Goal: Feedback & Contribution: Submit feedback/report problem

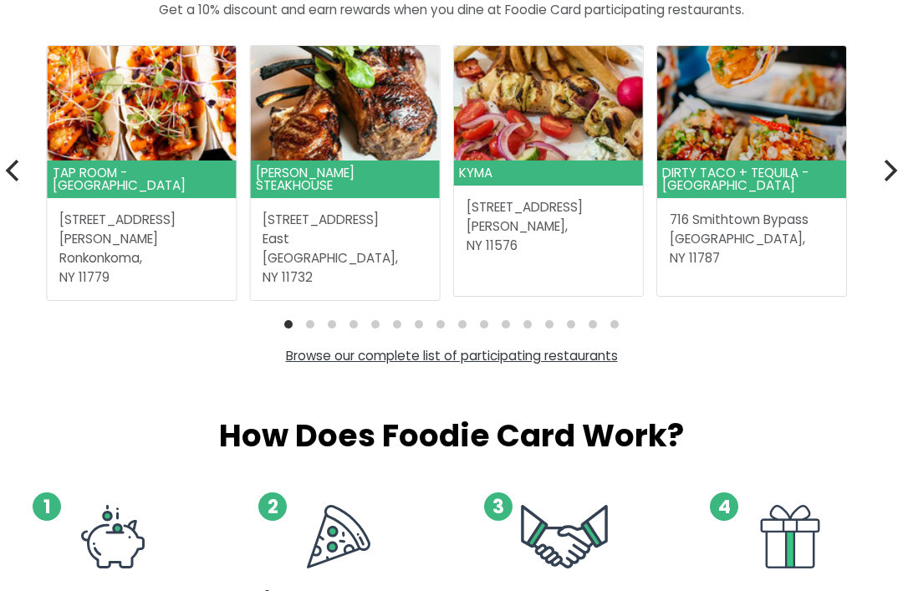
scroll to position [497, 0]
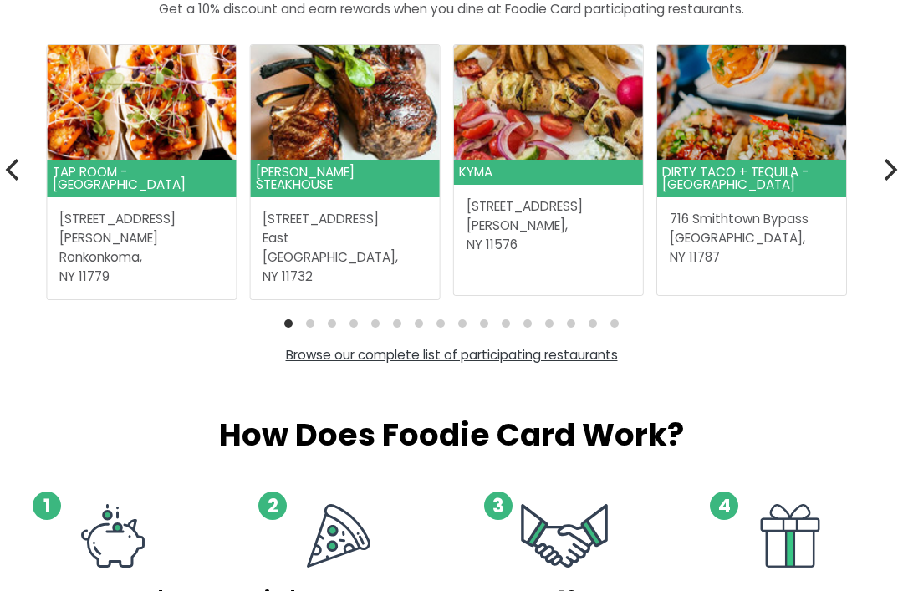
click at [585, 353] on link "Browse our complete list of participating restaurants" at bounding box center [452, 356] width 332 height 18
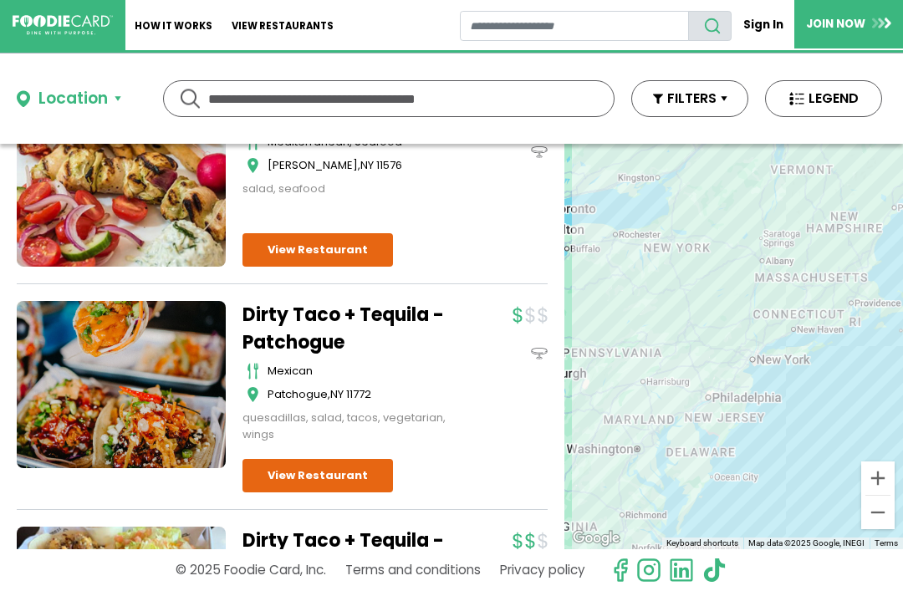
scroll to position [419, 0]
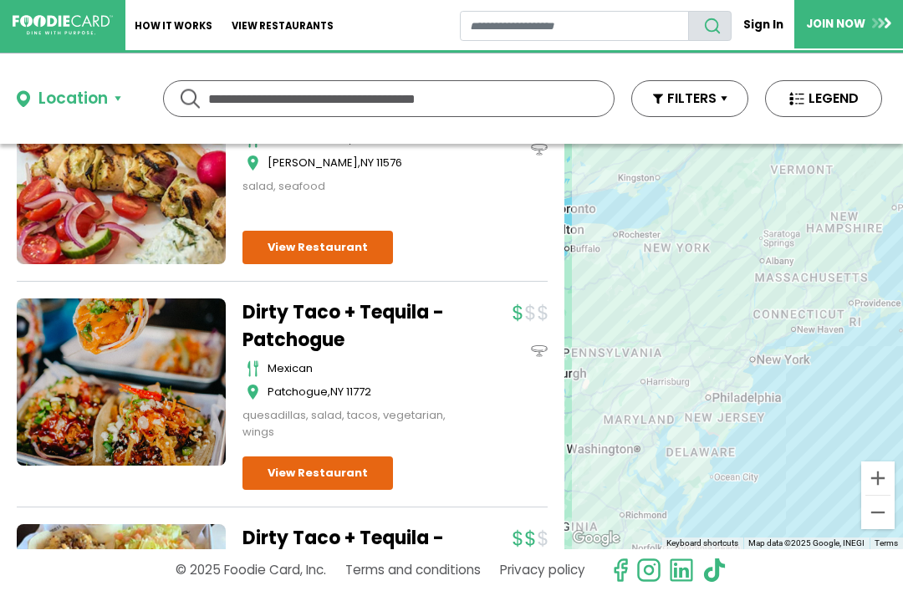
click at [120, 97] on button "Location" at bounding box center [69, 99] width 104 height 24
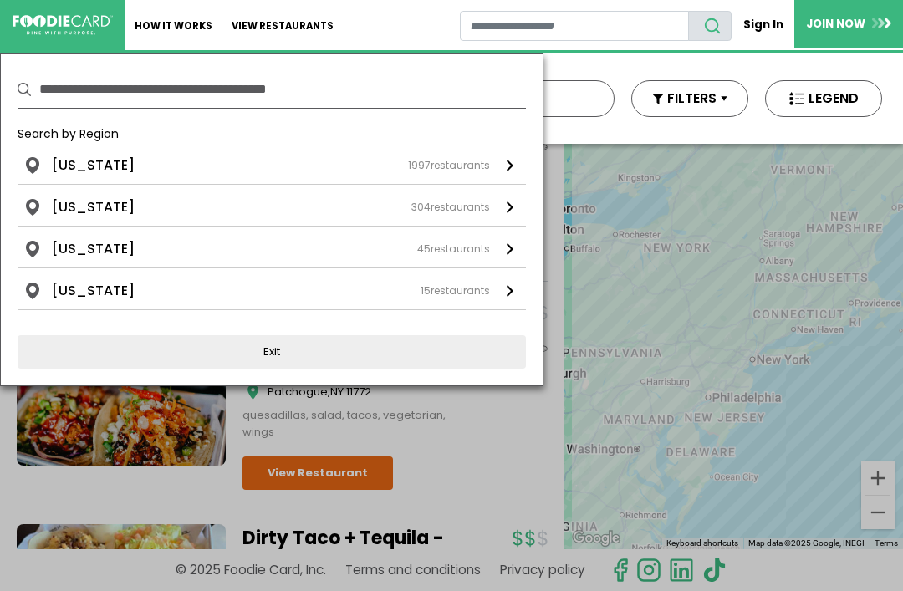
click at [324, 362] on button "Exit" at bounding box center [272, 351] width 508 height 33
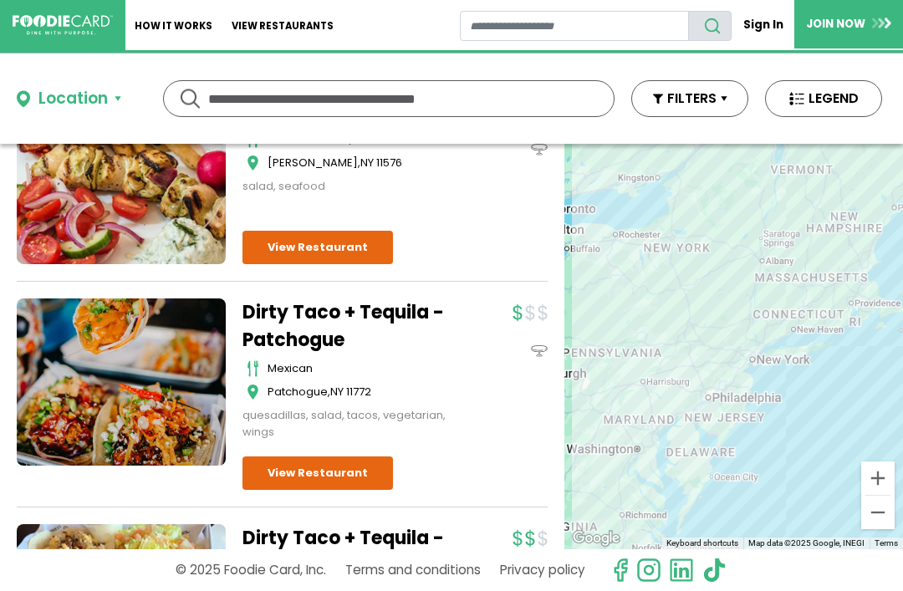
click at [721, 97] on button "FILTERS" at bounding box center [689, 98] width 117 height 37
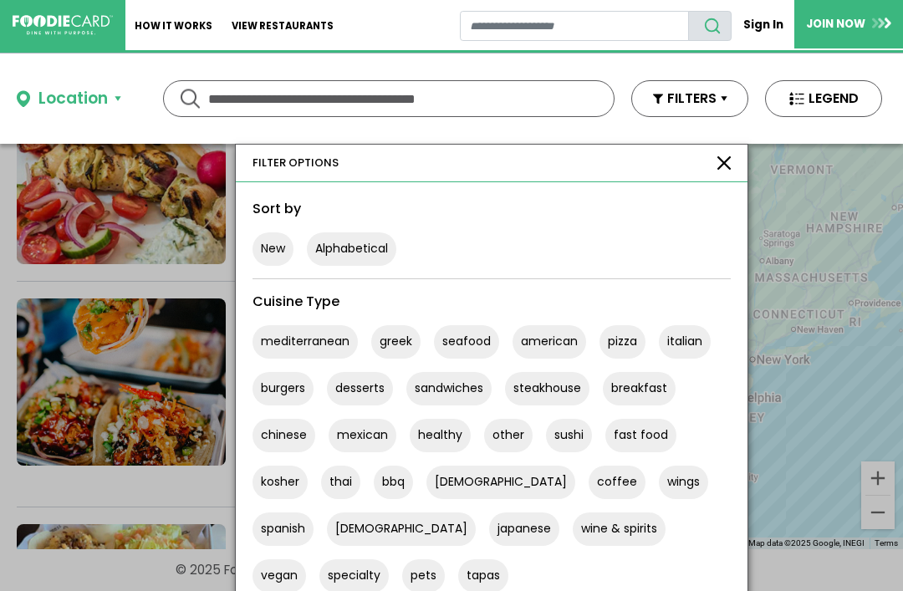
scroll to position [0, 0]
click at [573, 518] on button "wine & spirits" at bounding box center [619, 528] width 93 height 33
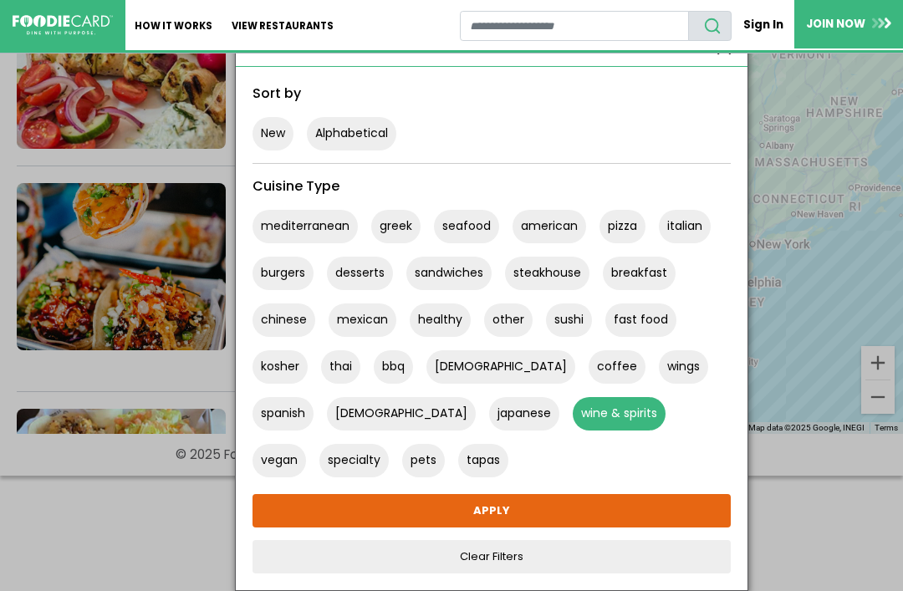
scroll to position [115, 0]
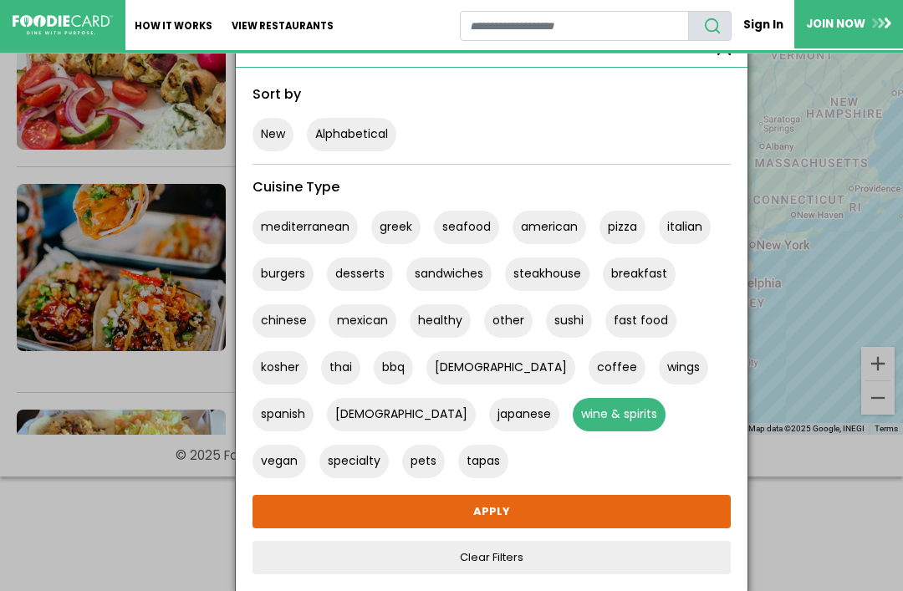
click at [511, 507] on link "APPLY" at bounding box center [491, 511] width 478 height 33
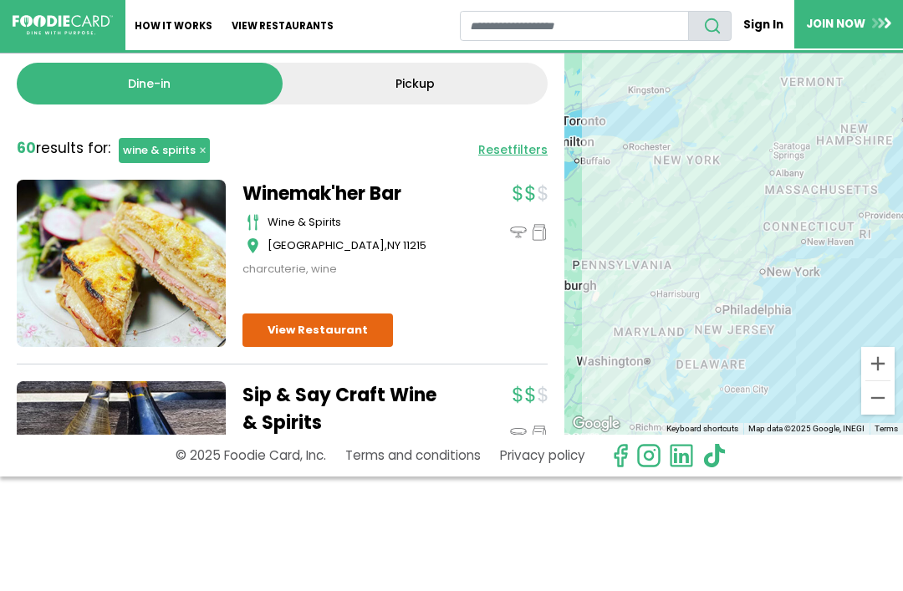
scroll to position [0, 0]
click at [516, 145] on span "filters" at bounding box center [529, 149] width 35 height 17
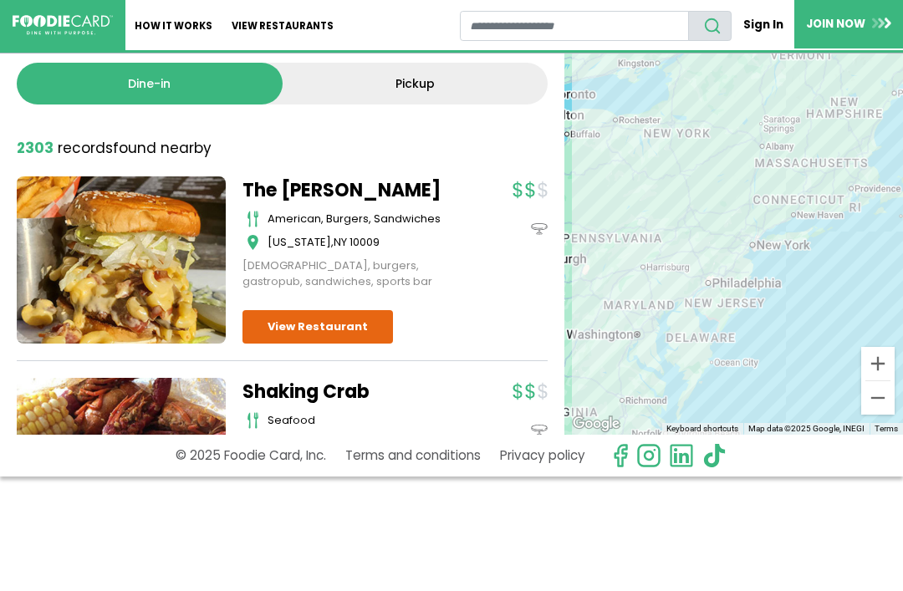
click at [284, 19] on link "View restaurants" at bounding box center [282, 25] width 121 height 50
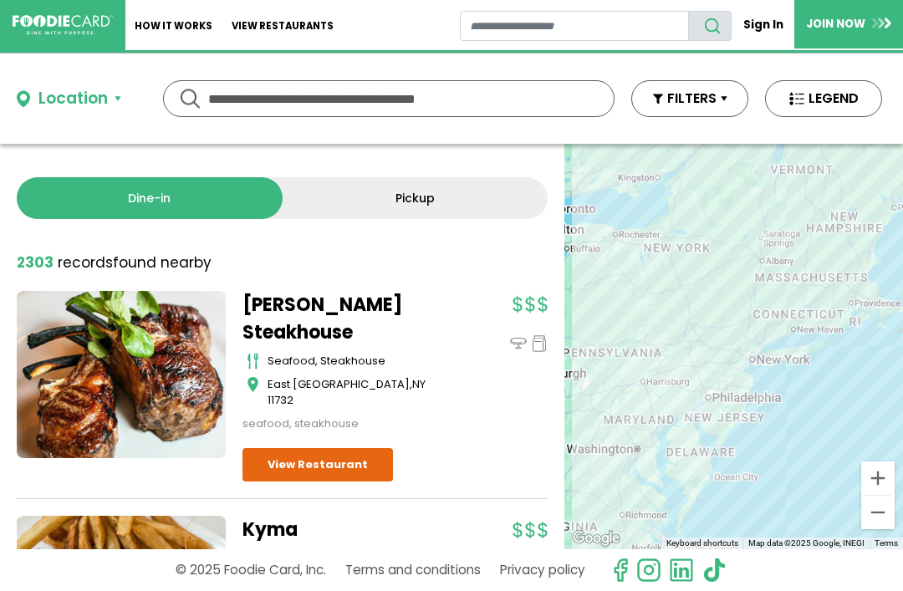
click at [843, 98] on button "LEGEND" at bounding box center [823, 98] width 117 height 37
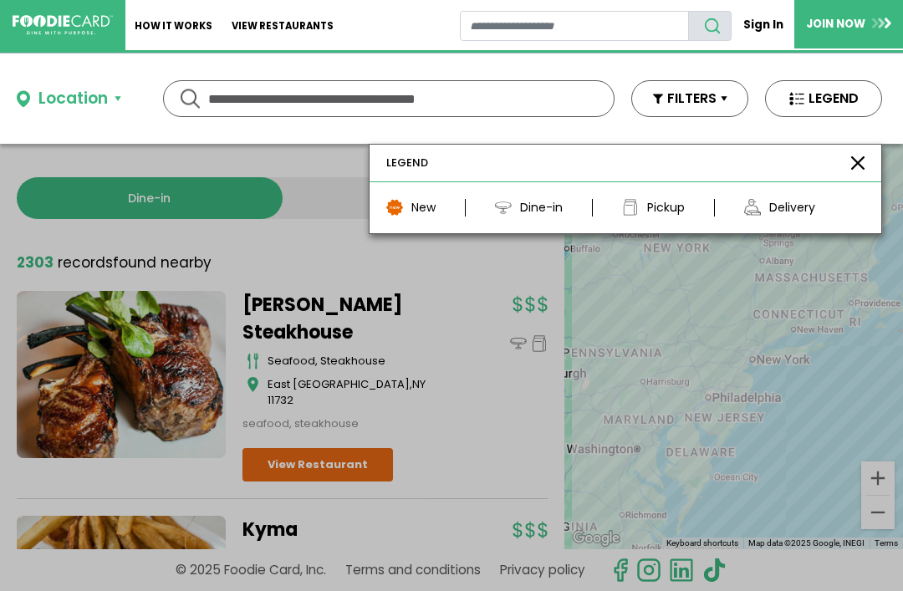
click at [866, 154] on div "LEGEND" at bounding box center [625, 164] width 512 height 38
click at [713, 105] on button "FILTERS" at bounding box center [689, 98] width 117 height 37
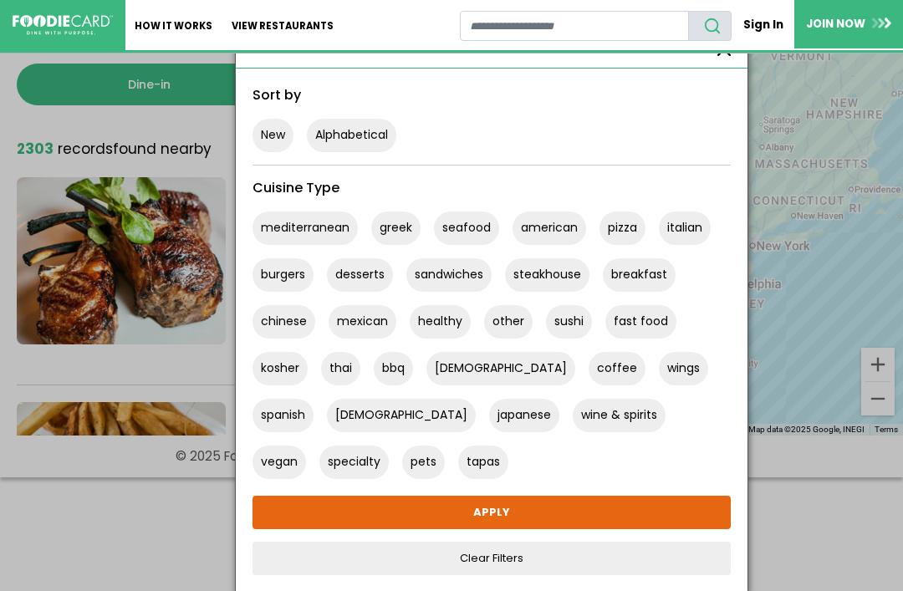
scroll to position [115, 0]
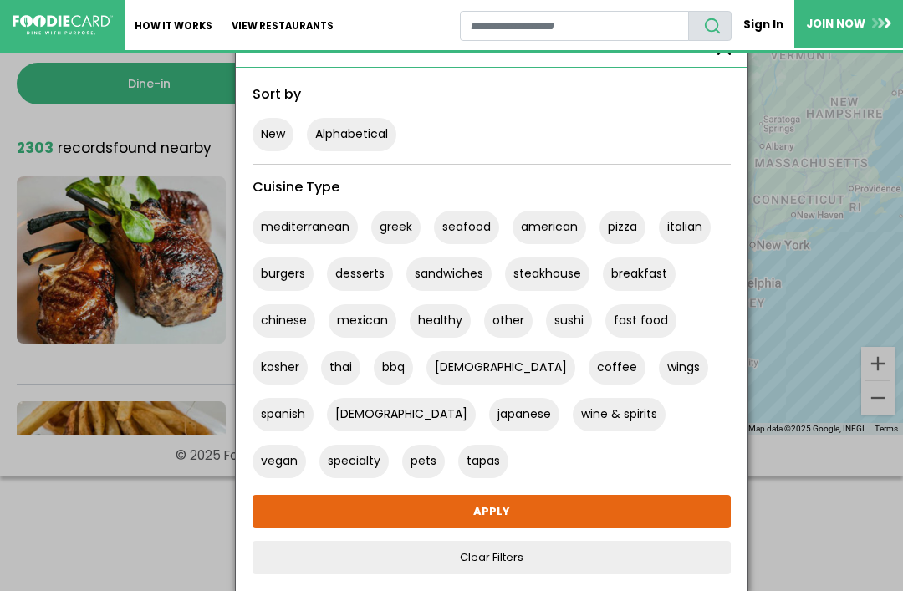
click at [271, 140] on button "New" at bounding box center [272, 134] width 41 height 33
click at [511, 510] on link "APPLY" at bounding box center [491, 511] width 478 height 33
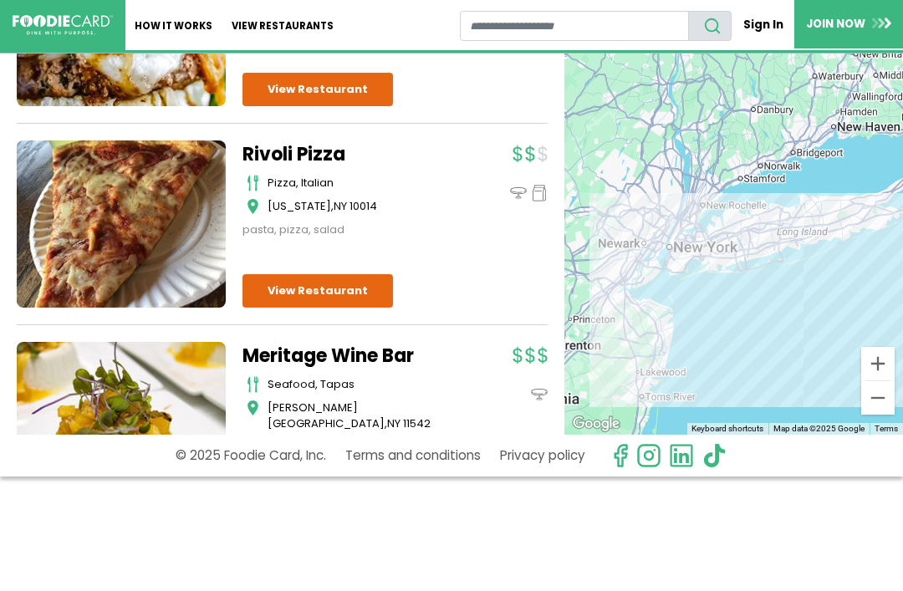
scroll to position [932, 0]
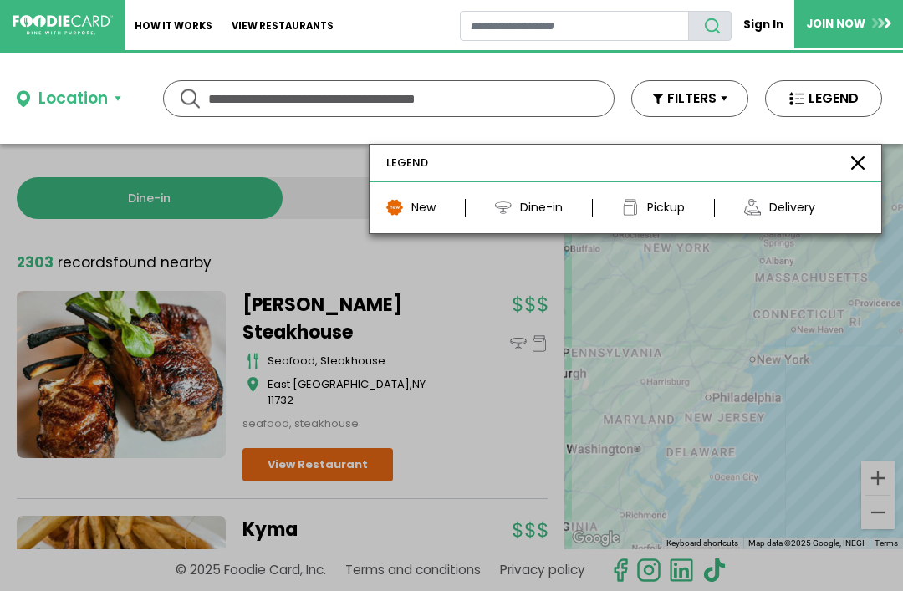
click at [429, 211] on div "New" at bounding box center [423, 208] width 24 height 18
click at [414, 208] on div "New" at bounding box center [423, 208] width 24 height 18
click at [702, 94] on button "FILTERS" at bounding box center [689, 98] width 117 height 37
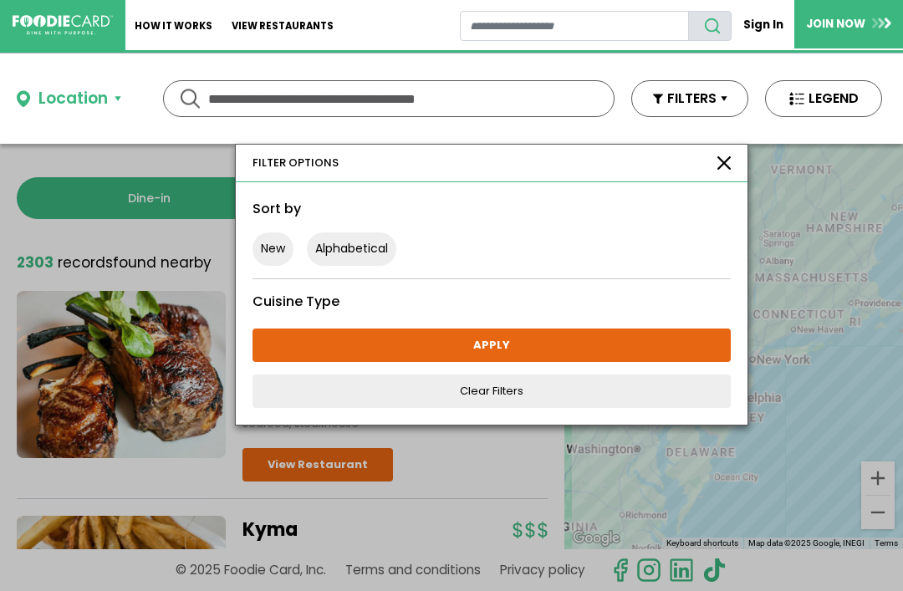
click at [272, 247] on button "New" at bounding box center [272, 248] width 41 height 33
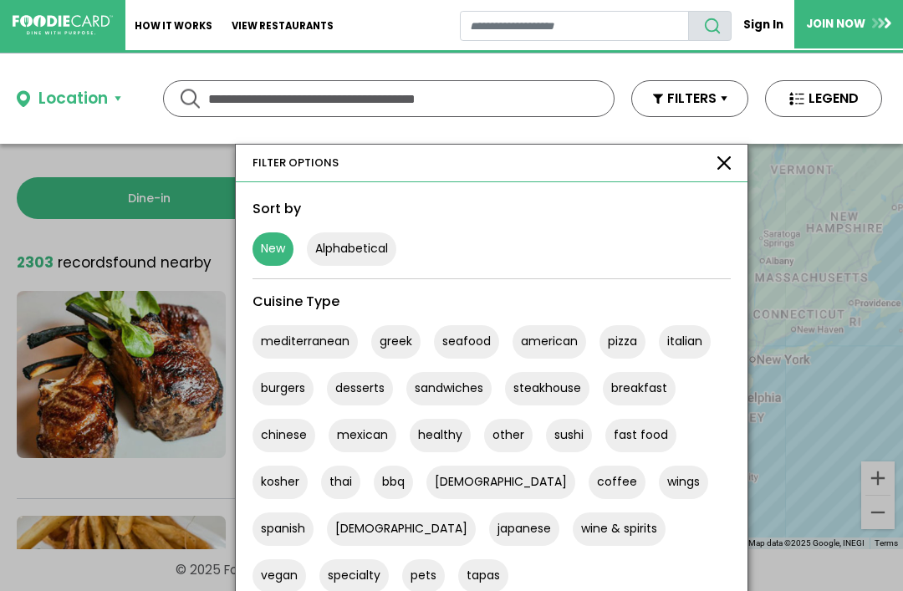
click at [542, 345] on button "american" at bounding box center [549, 341] width 74 height 33
click at [553, 347] on button "american" at bounding box center [549, 341] width 74 height 33
click at [554, 331] on button "american" at bounding box center [549, 341] width 74 height 33
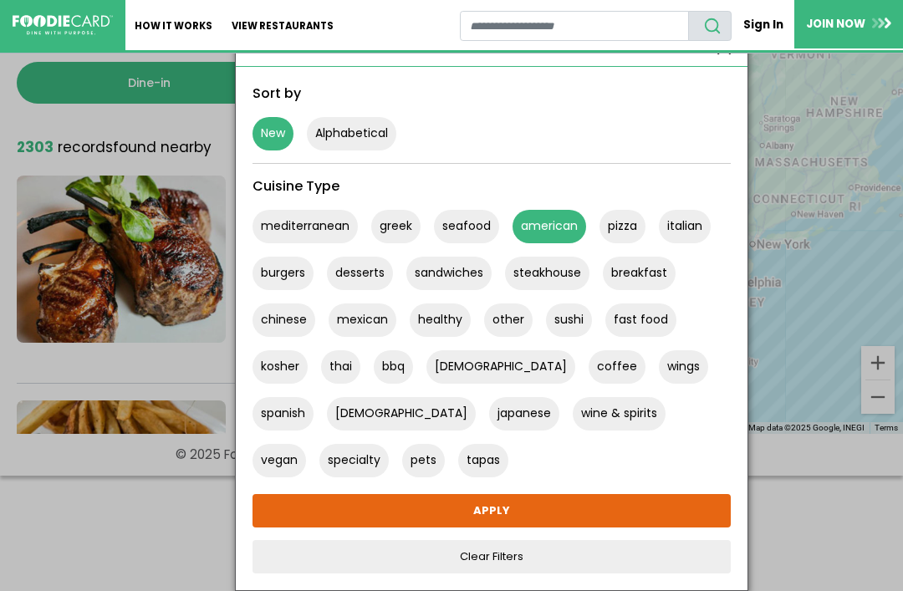
scroll to position [115, 0]
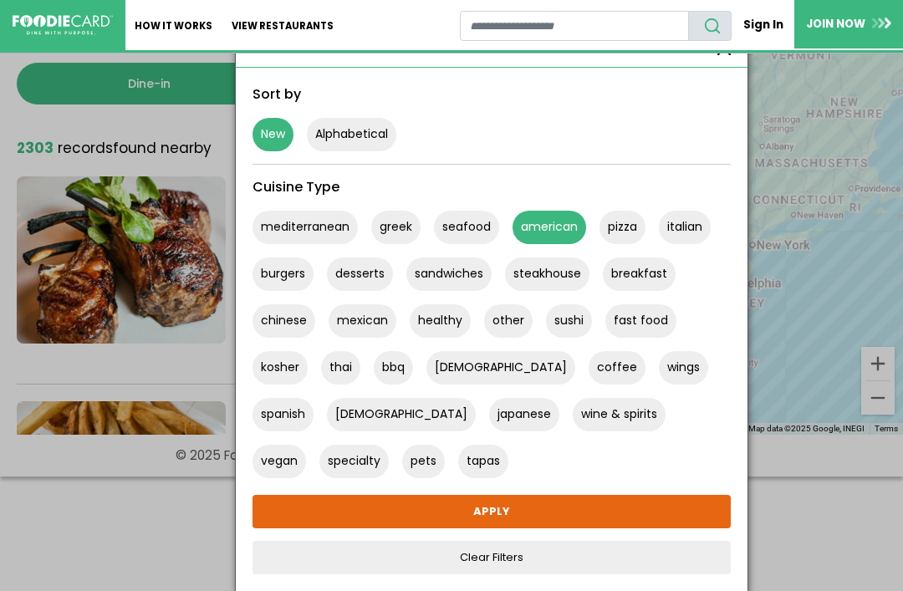
click at [537, 542] on link "Clear Filters" at bounding box center [491, 557] width 478 height 33
click at [267, 125] on button "New" at bounding box center [272, 134] width 41 height 33
click at [559, 506] on link "APPLY" at bounding box center [491, 511] width 478 height 33
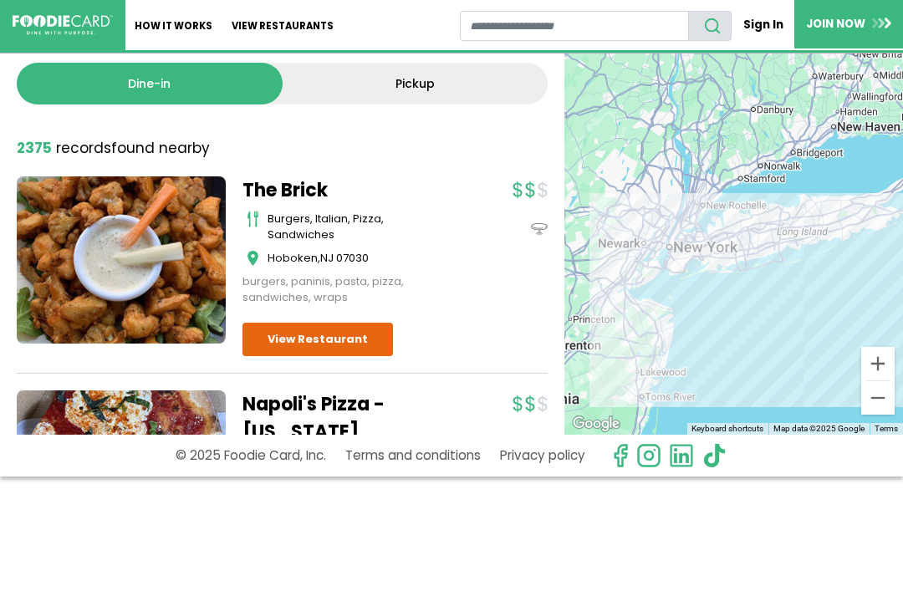
click at [92, 23] on img at bounding box center [63, 25] width 100 height 20
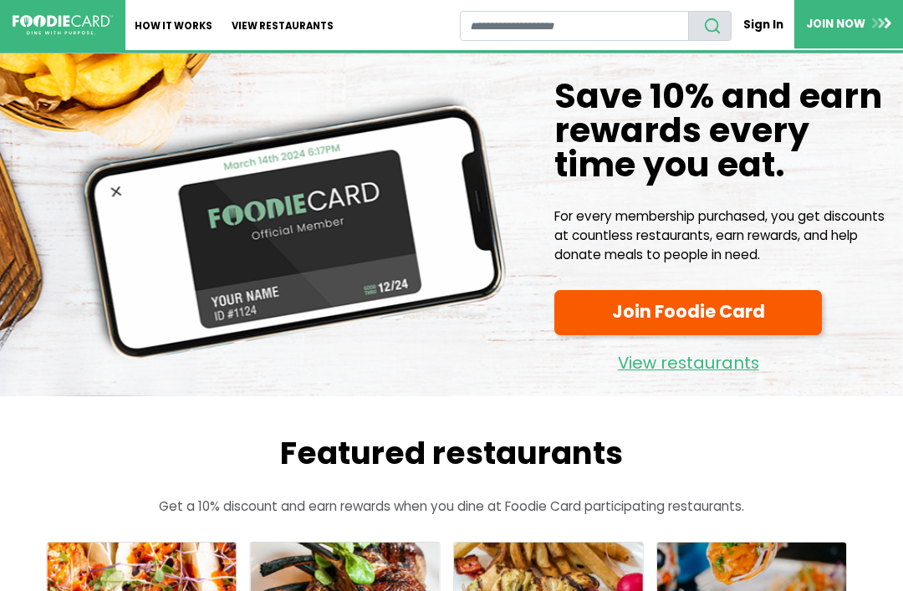
click at [755, 23] on link "Sign In" at bounding box center [762, 24] width 63 height 29
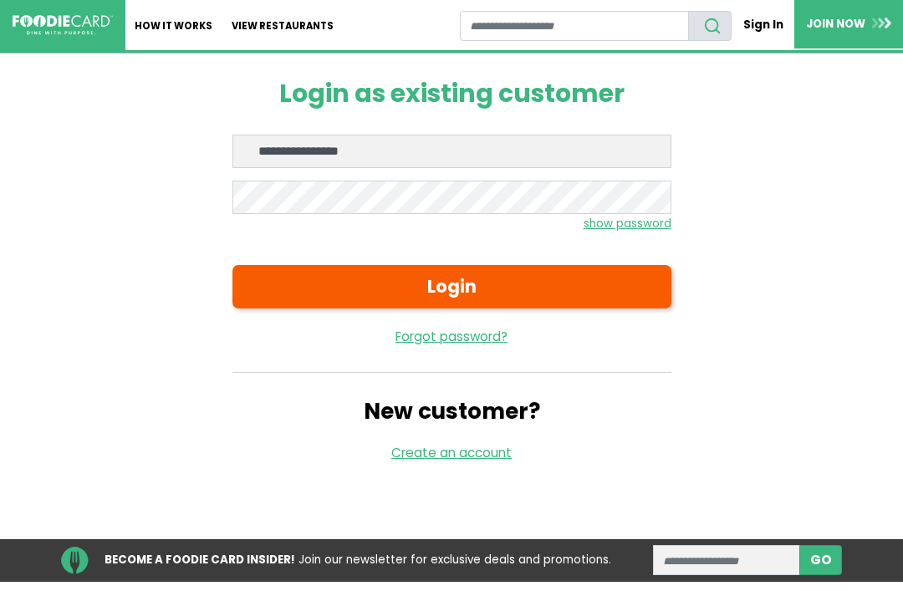
type input "**********"
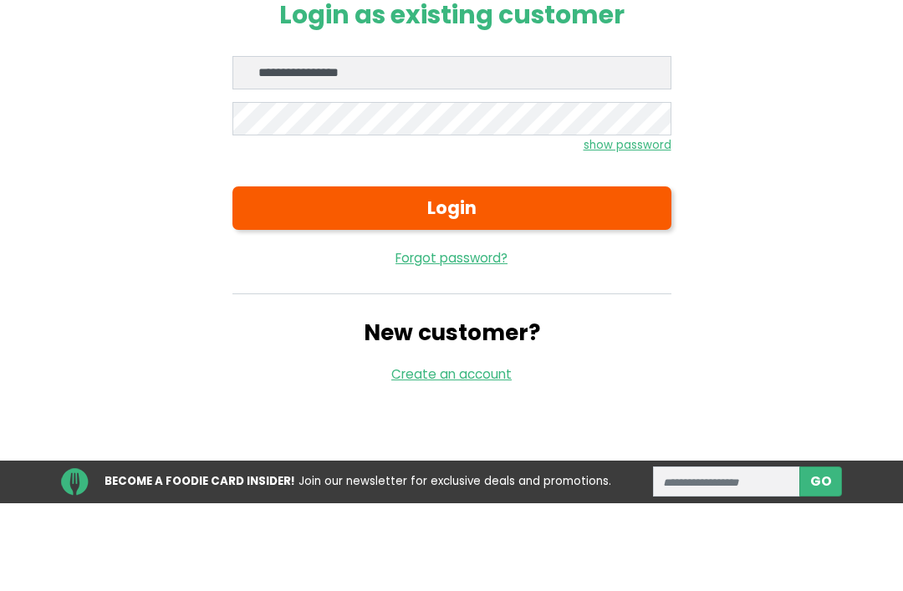
click at [490, 265] on button "Login" at bounding box center [451, 286] width 439 height 43
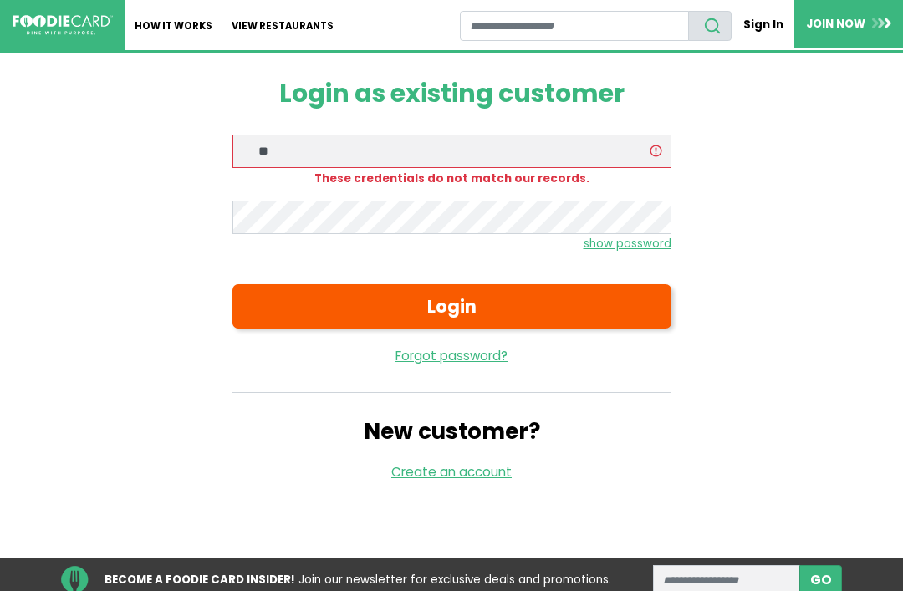
type input "*"
type input "**********"
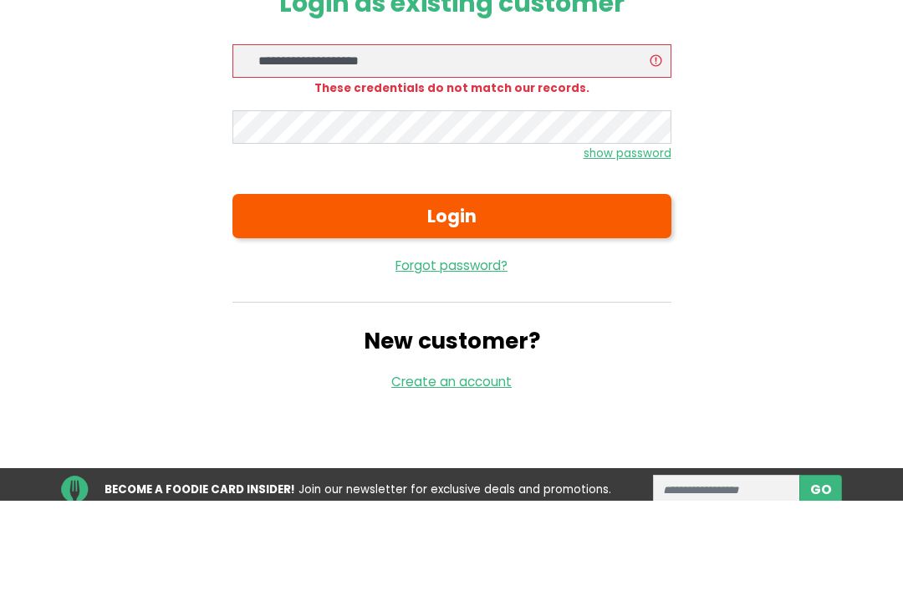
click at [466, 284] on button "Login" at bounding box center [451, 305] width 439 height 43
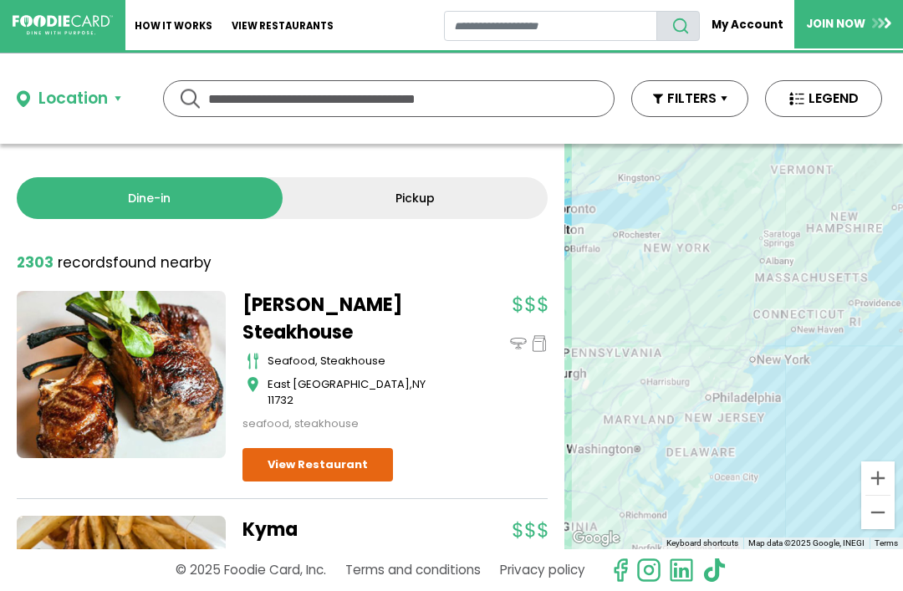
click at [753, 29] on link "My Account" at bounding box center [747, 24] width 94 height 29
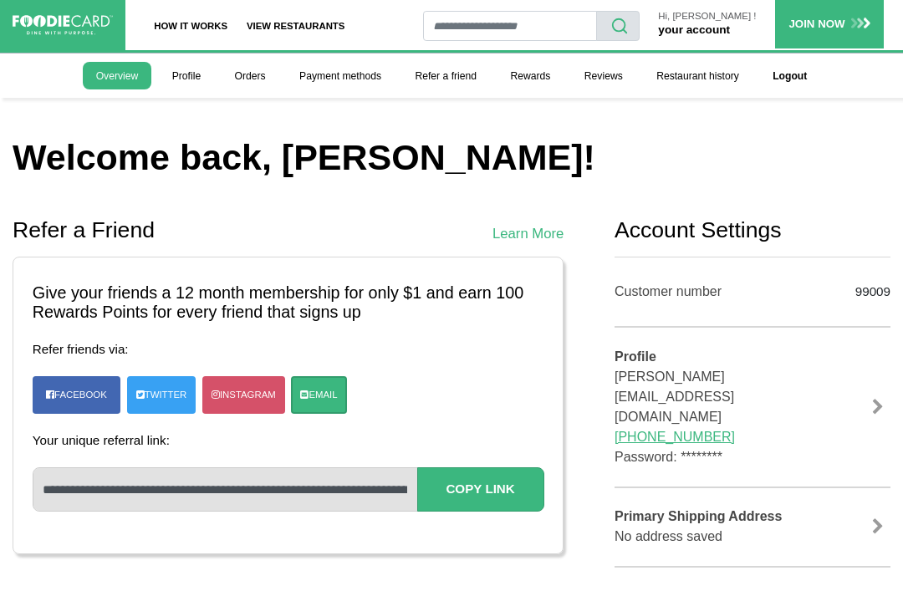
click at [312, 29] on link "View restaurants" at bounding box center [295, 25] width 117 height 50
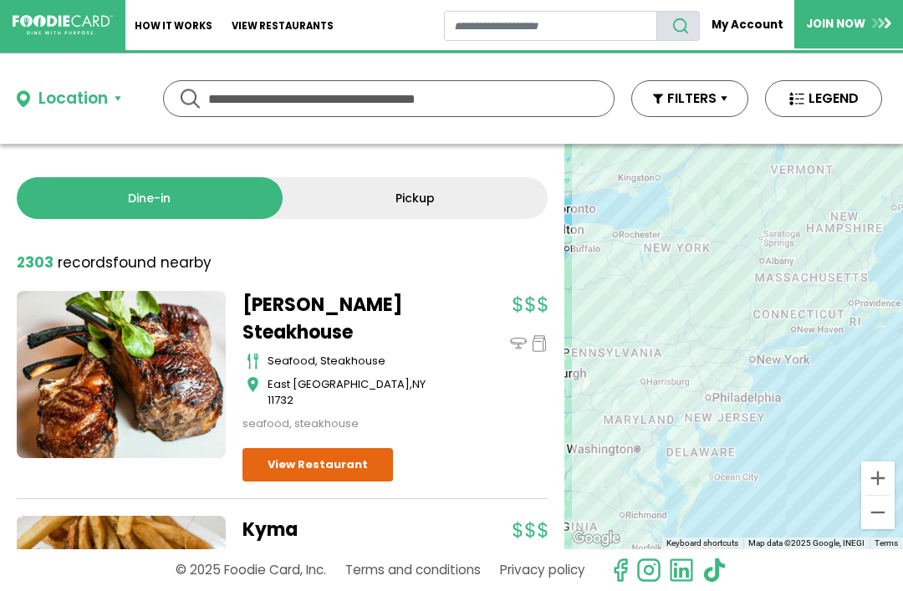
click at [718, 93] on button "FILTERS" at bounding box center [689, 98] width 117 height 37
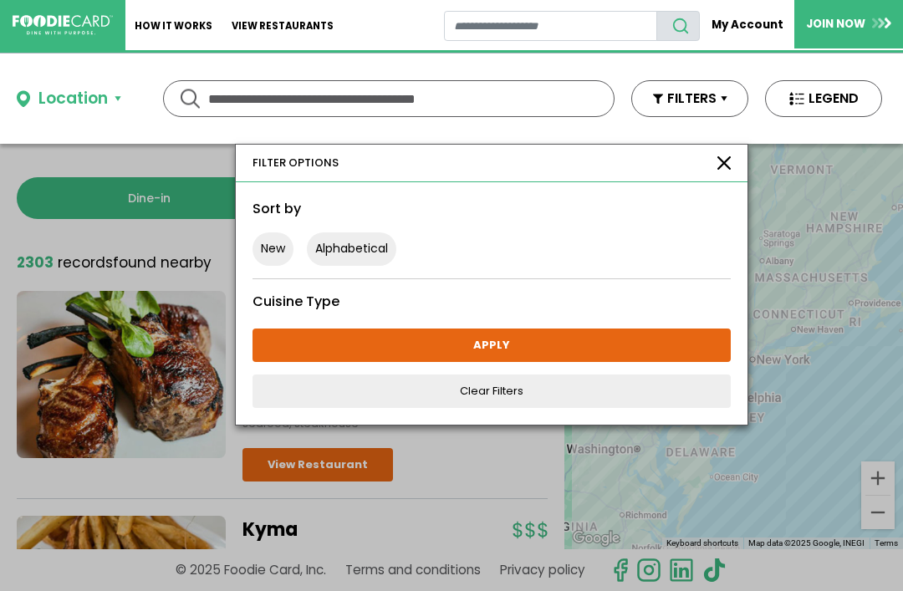
click at [275, 254] on button "New" at bounding box center [272, 248] width 41 height 33
click at [515, 348] on link "APPLY" at bounding box center [491, 345] width 478 height 33
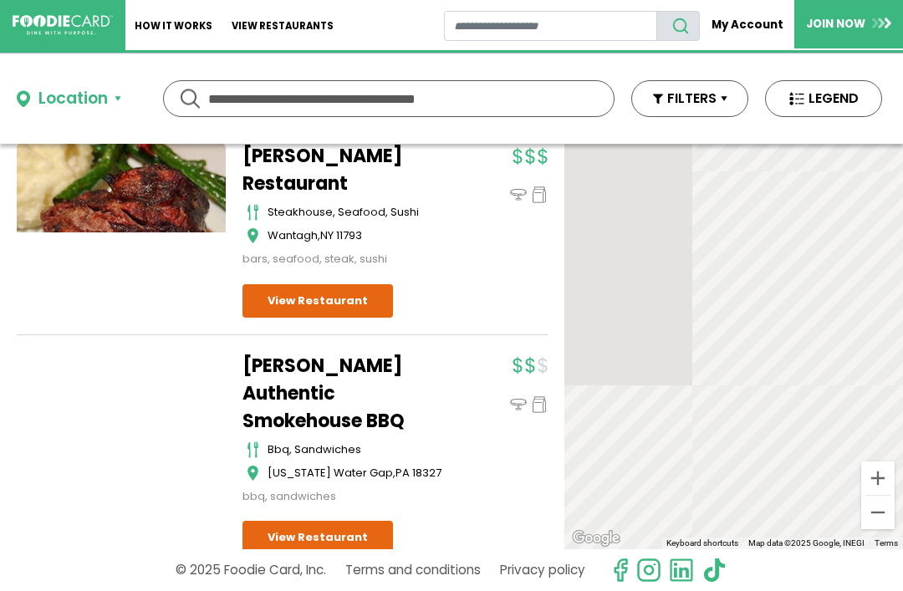
scroll to position [6065, 0]
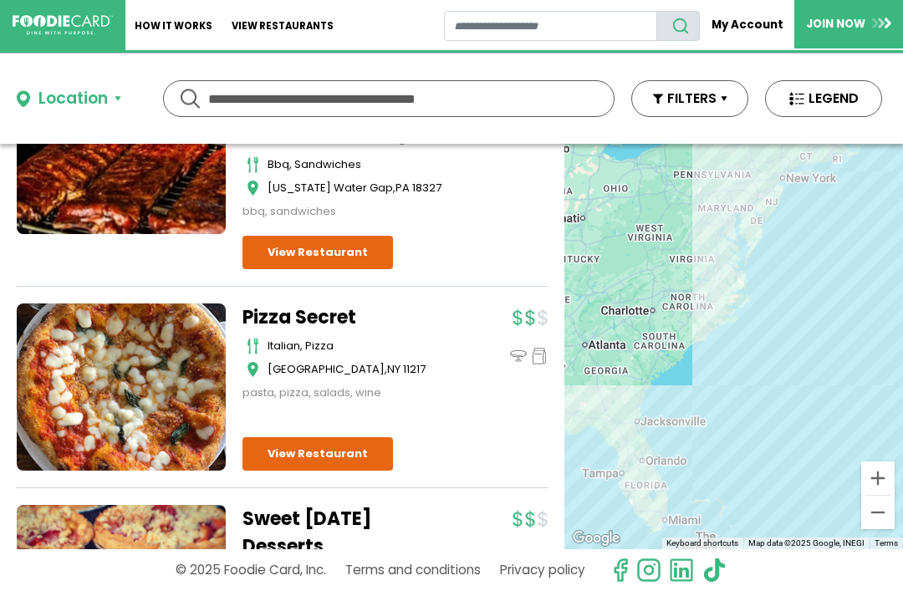
click at [477, 94] on input "text" at bounding box center [388, 98] width 361 height 35
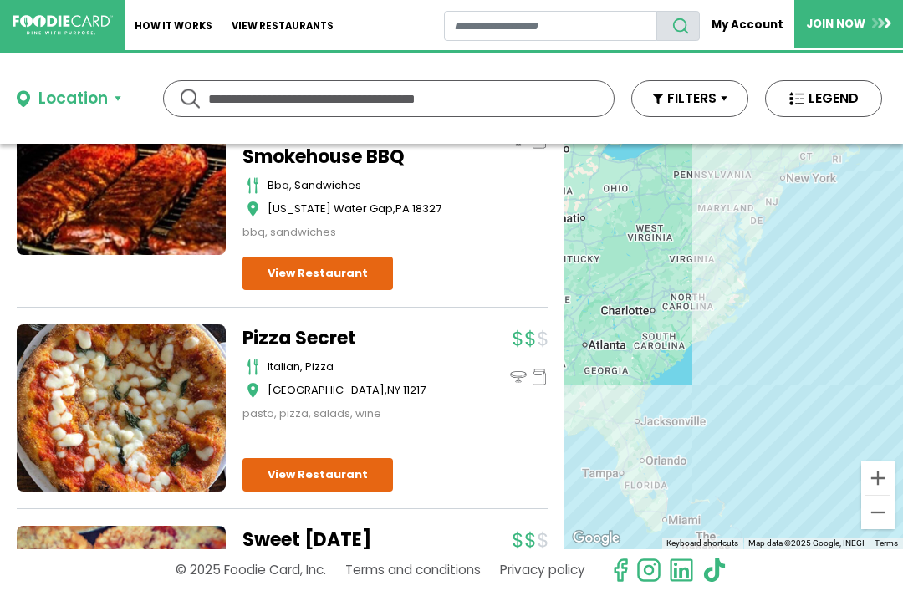
scroll to position [6327, 0]
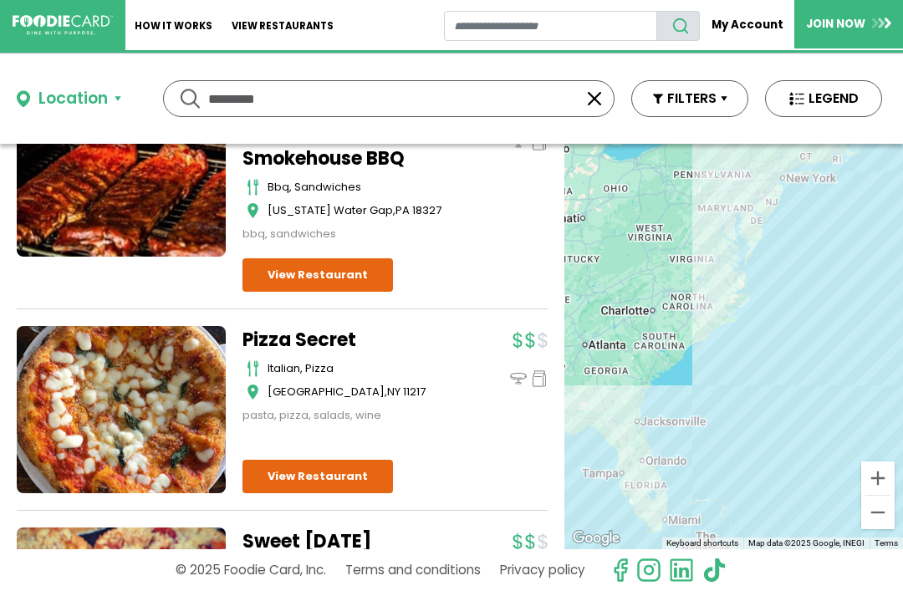
type input "*********"
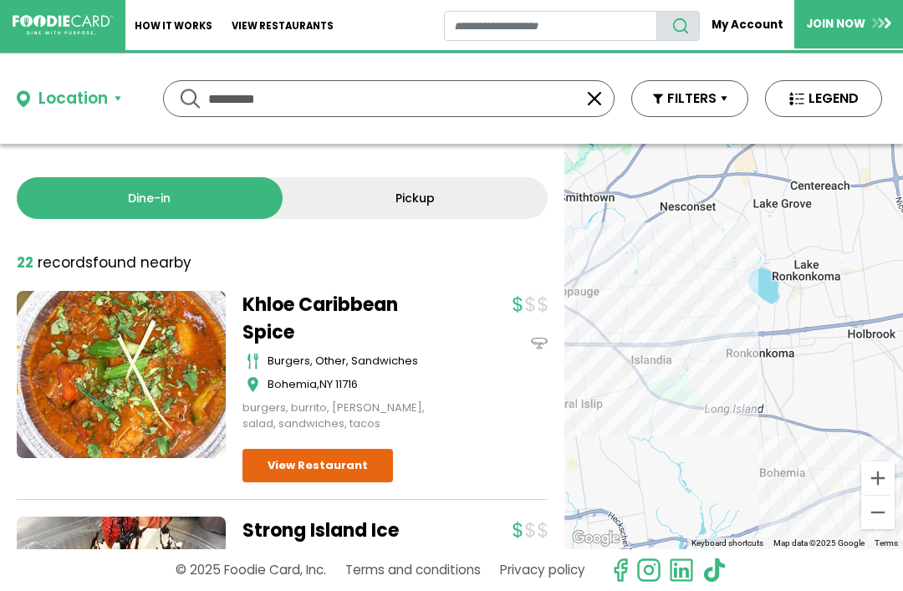
scroll to position [0, 0]
click at [604, 88] on div "********* *********" at bounding box center [388, 98] width 451 height 37
click at [593, 101] on button "button" at bounding box center [594, 99] width 20 height 20
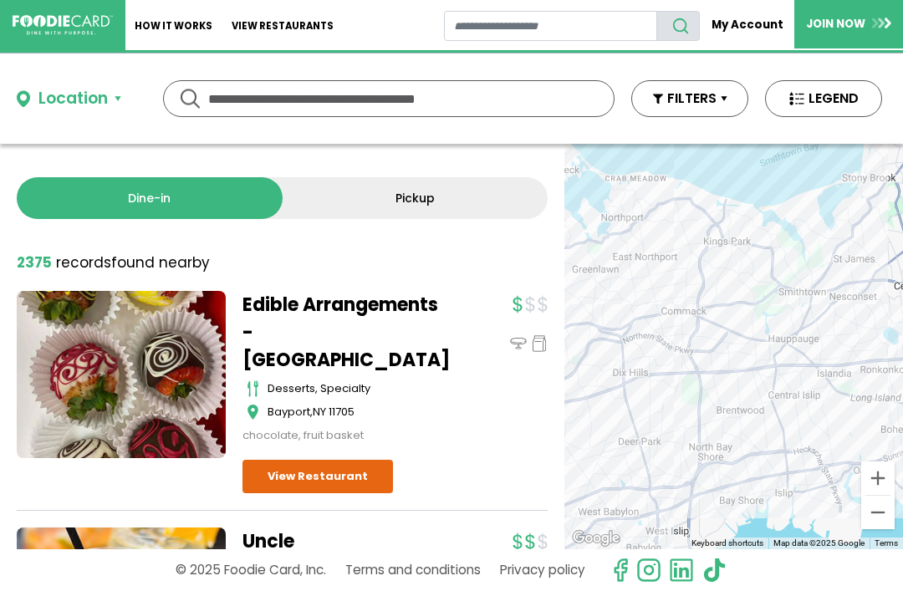
click at [694, 105] on button "FILTERS" at bounding box center [689, 98] width 117 height 37
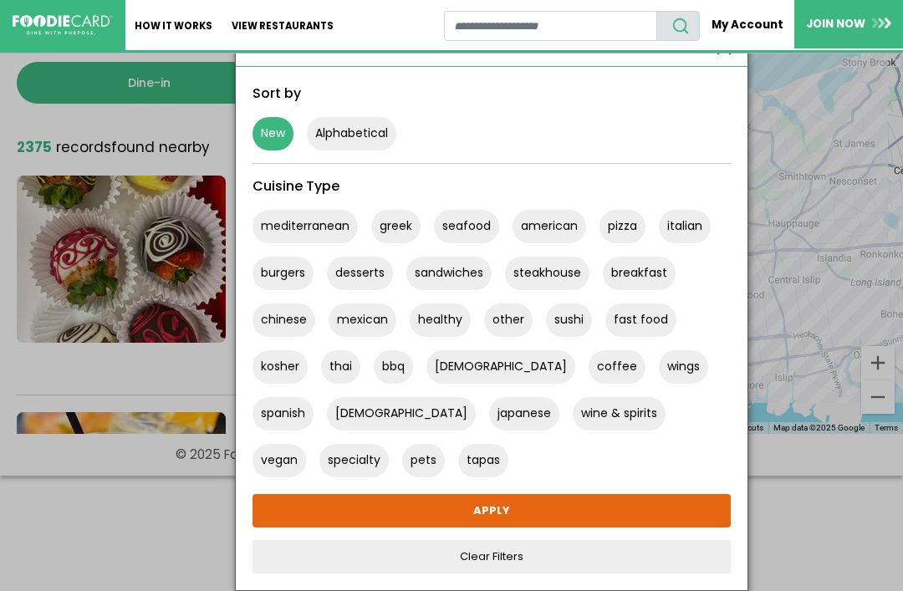
scroll to position [115, 0]
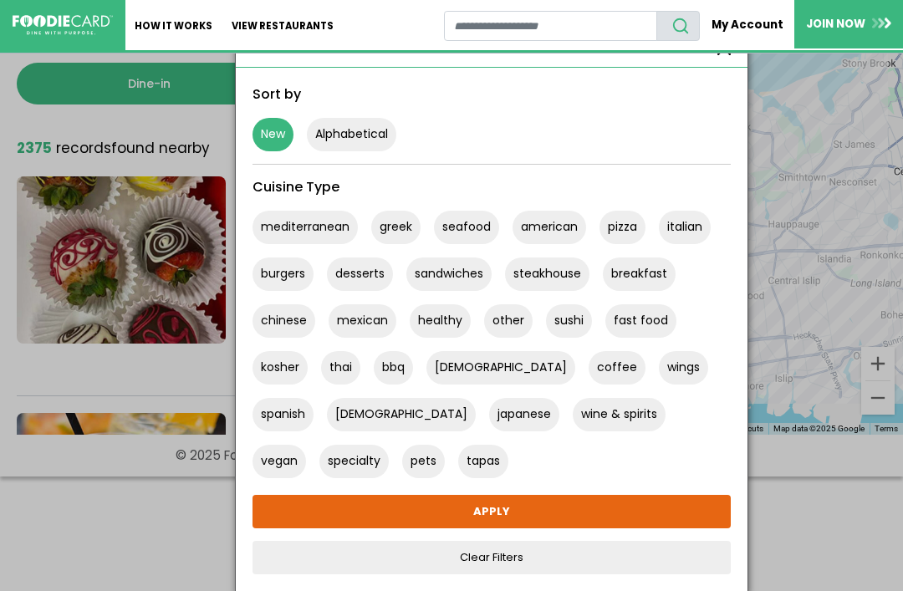
click at [511, 555] on link "Clear Filters" at bounding box center [491, 557] width 478 height 33
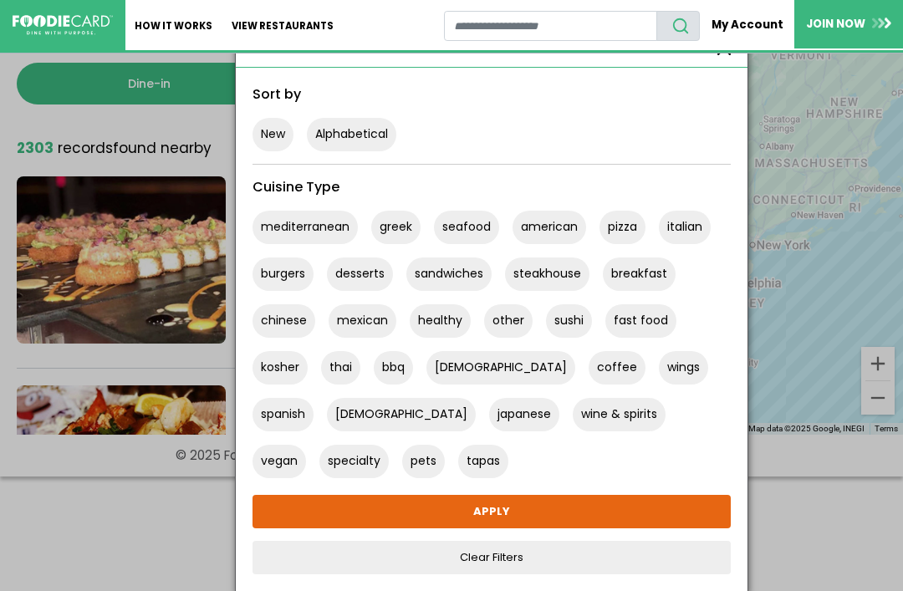
click at [786, 78] on div at bounding box center [451, 295] width 903 height 591
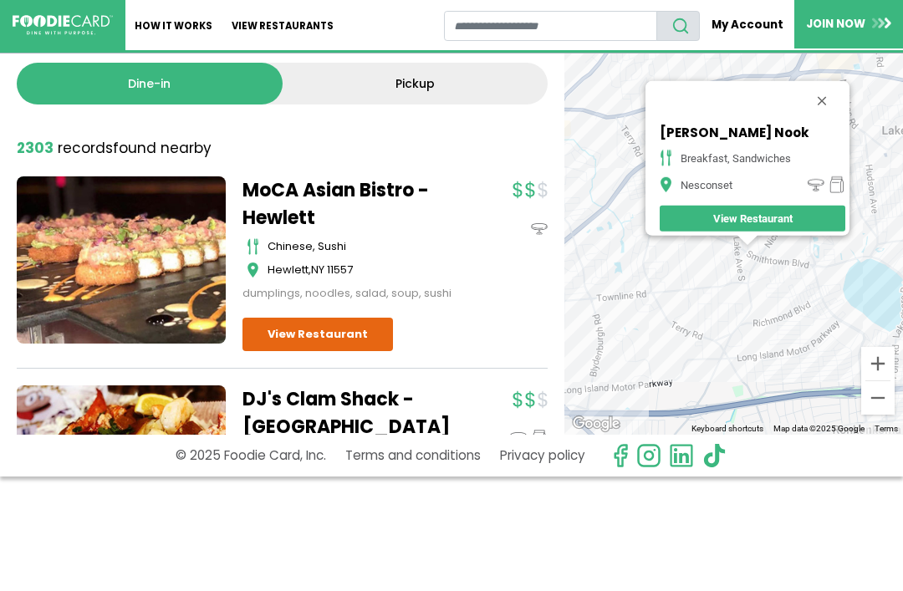
click at [825, 97] on button "Close" at bounding box center [822, 101] width 40 height 40
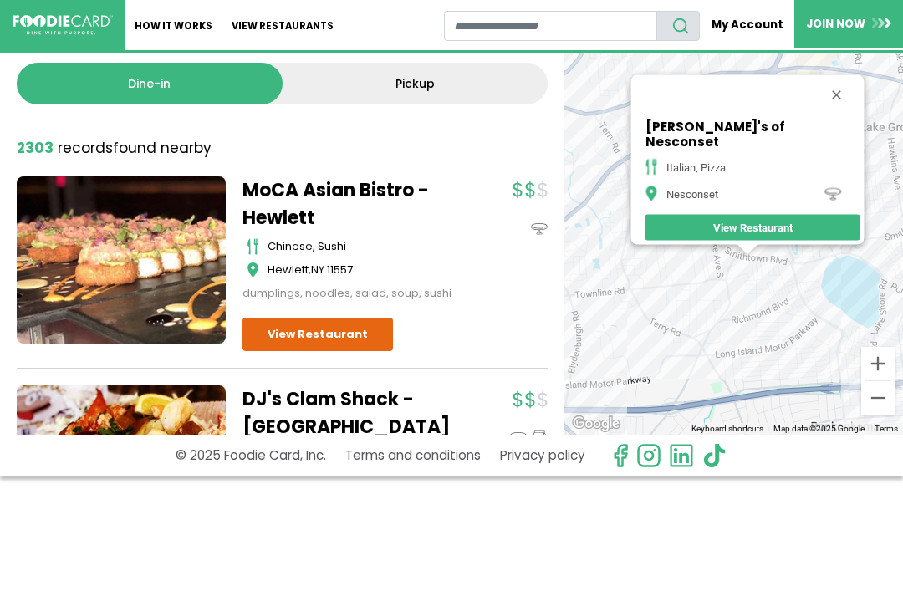
click at [816, 91] on button "Close" at bounding box center [836, 95] width 40 height 40
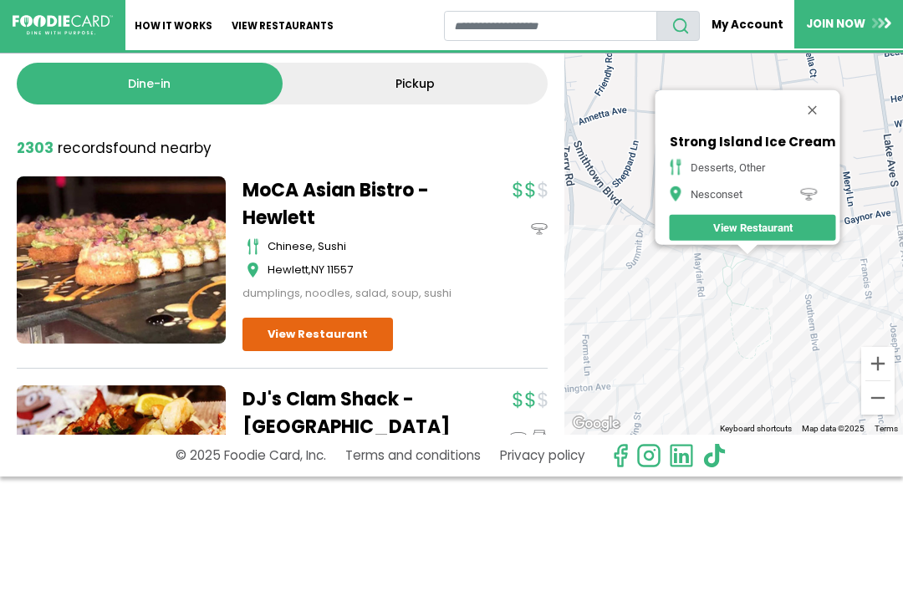
click at [821, 90] on button "Close" at bounding box center [812, 110] width 40 height 40
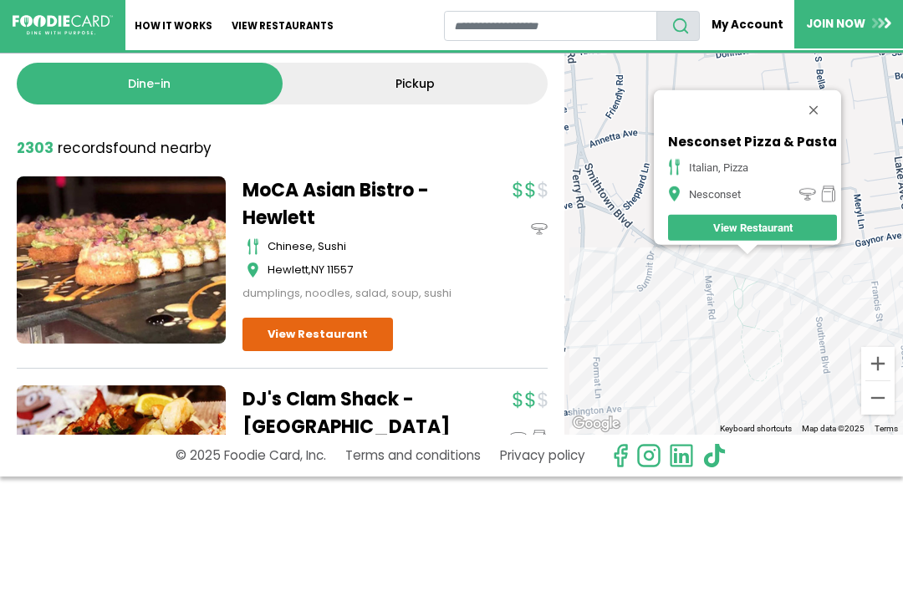
click at [814, 99] on button "Close" at bounding box center [813, 110] width 40 height 40
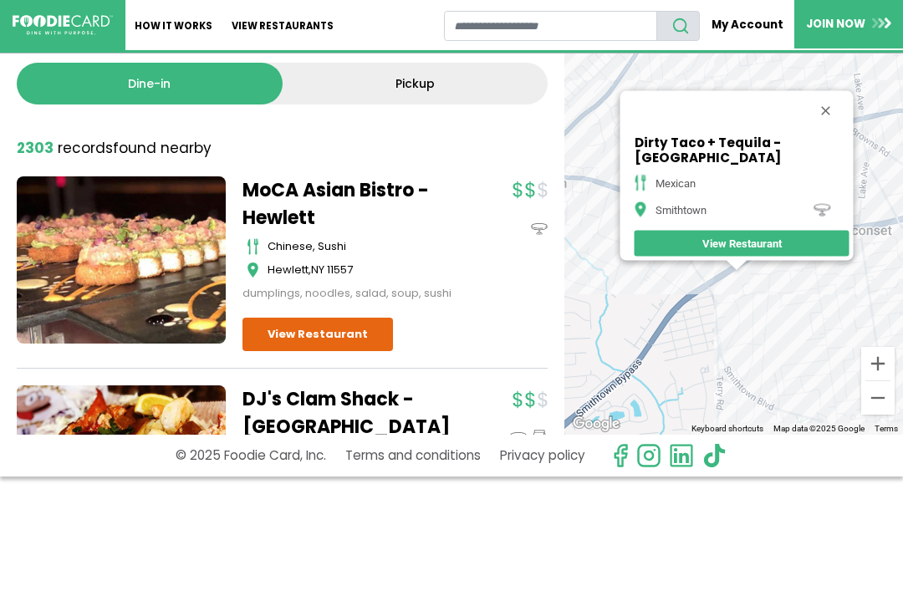
click at [826, 105] on button "Close" at bounding box center [825, 111] width 40 height 40
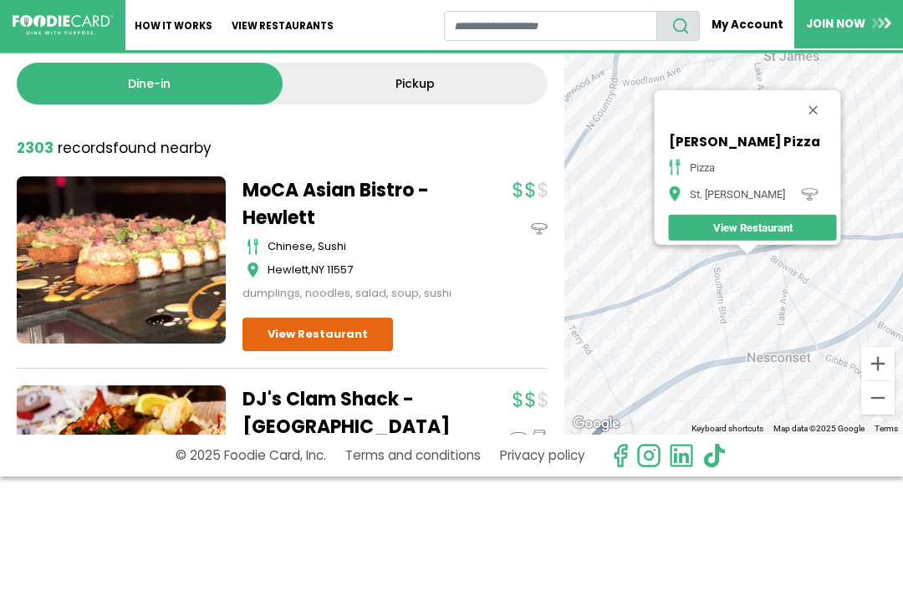
click at [797, 94] on button "Close" at bounding box center [812, 110] width 40 height 40
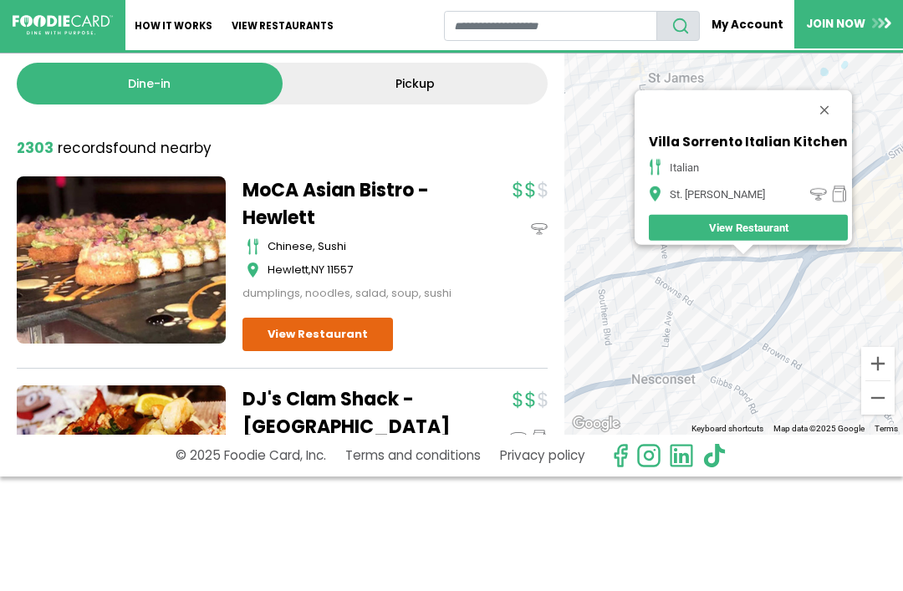
click at [835, 98] on button "Close" at bounding box center [824, 110] width 40 height 40
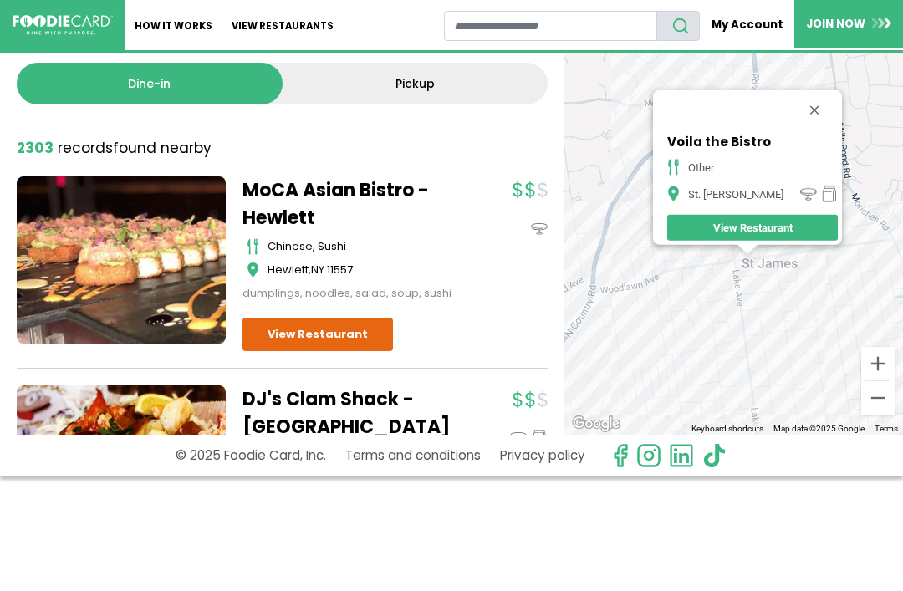
click at [800, 99] on button "Close" at bounding box center [814, 110] width 40 height 40
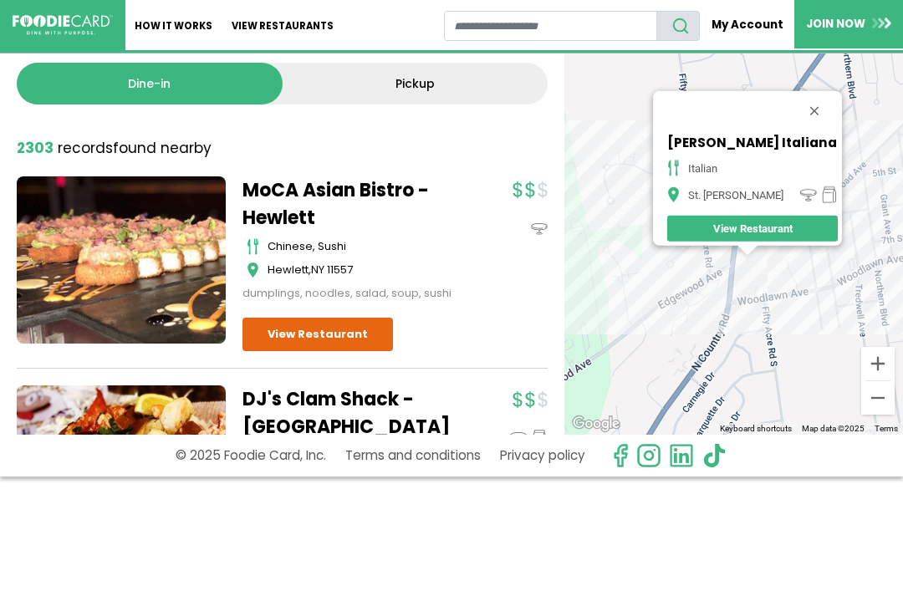
click at [809, 98] on button "Close" at bounding box center [814, 111] width 40 height 40
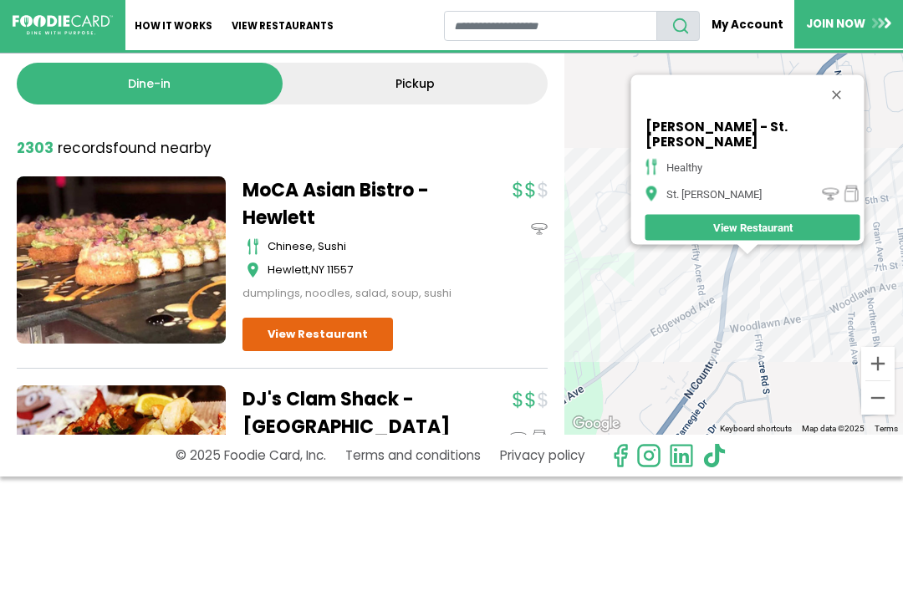
click at [816, 98] on button "Close" at bounding box center [836, 95] width 40 height 40
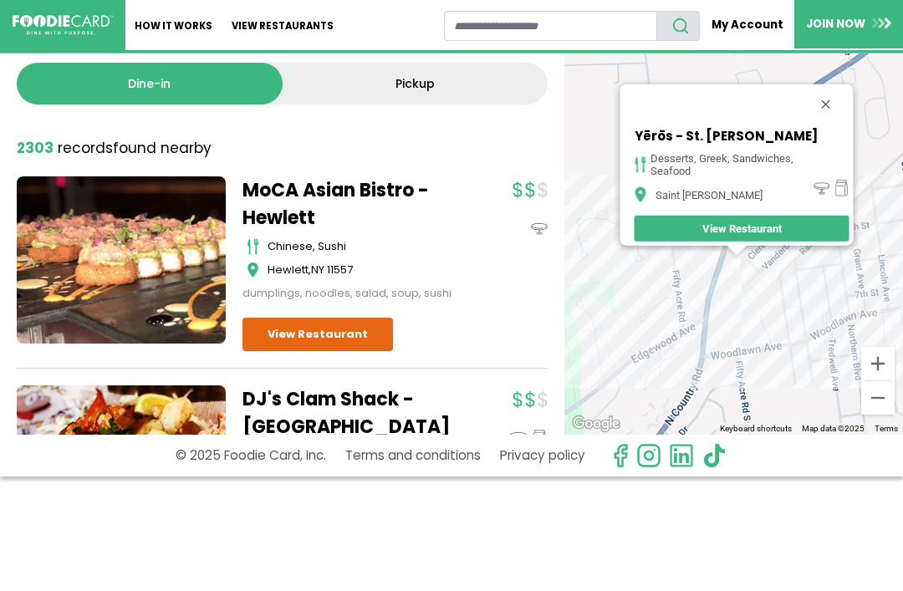
click at [828, 103] on button "Close" at bounding box center [825, 104] width 40 height 40
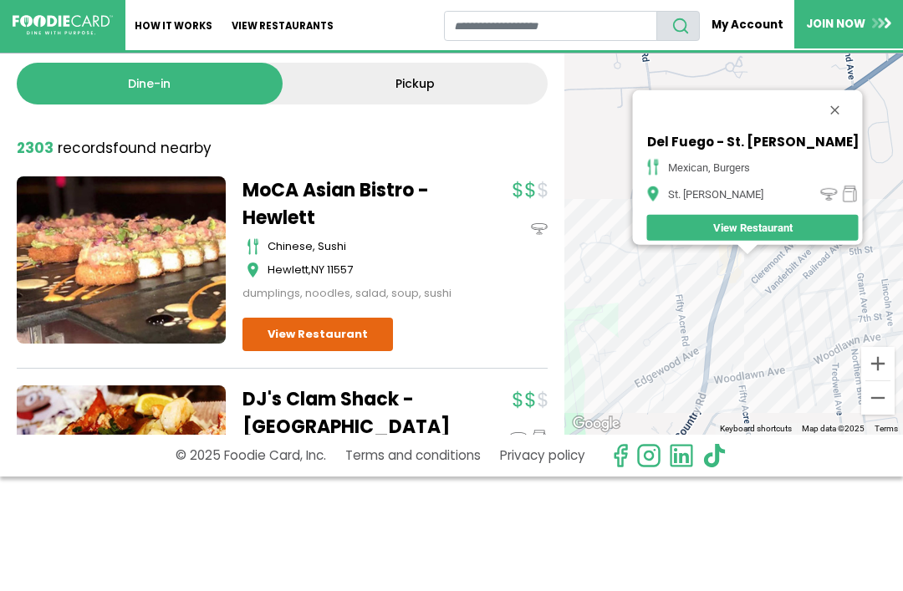
click at [822, 93] on button "Close" at bounding box center [834, 110] width 40 height 40
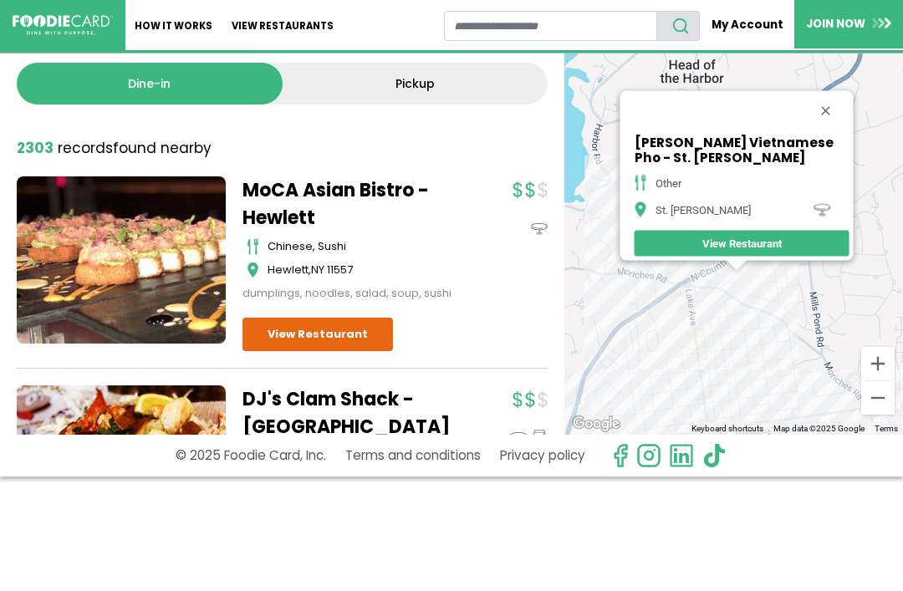
click at [830, 105] on button "Close" at bounding box center [825, 111] width 40 height 40
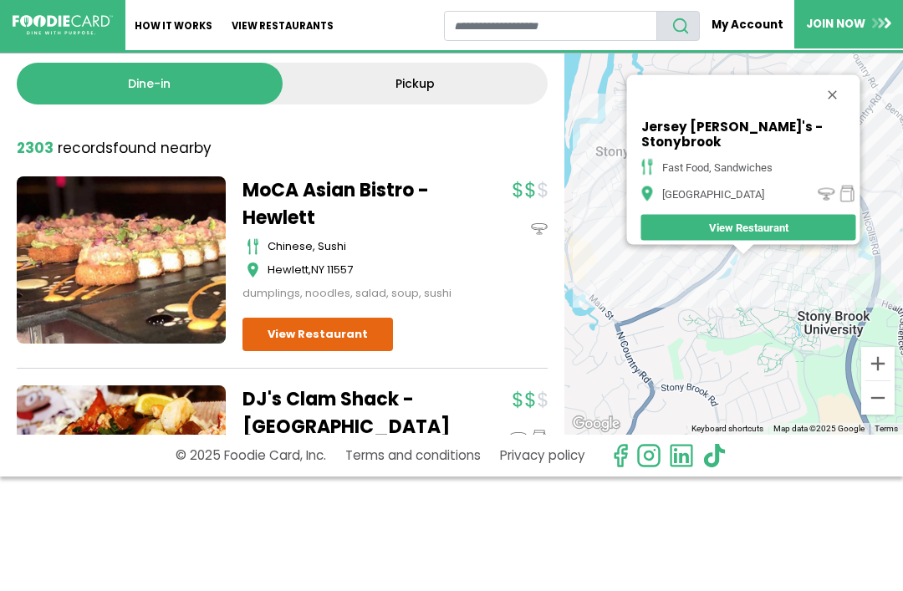
click at [824, 99] on button "Close" at bounding box center [832, 95] width 40 height 40
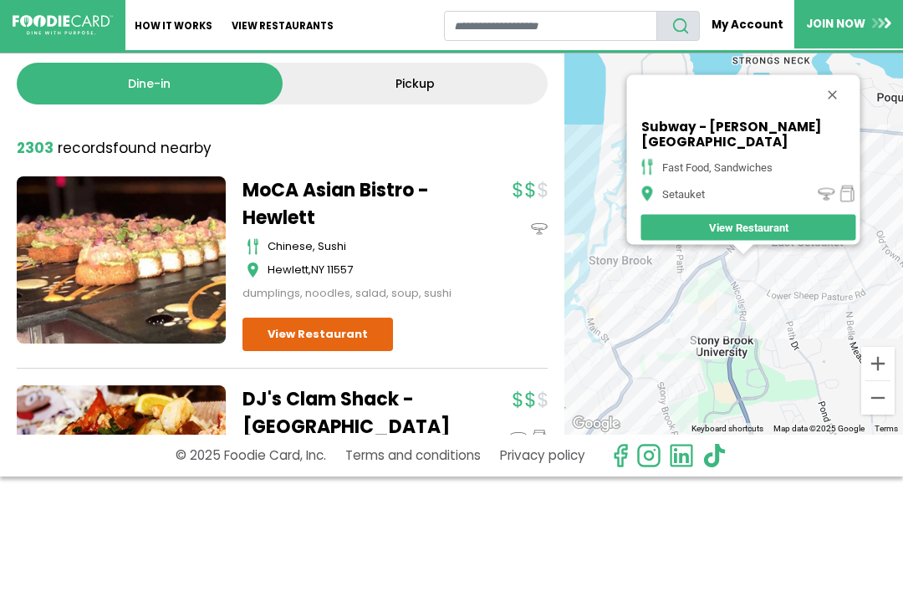
click at [828, 103] on button "Close" at bounding box center [832, 95] width 40 height 40
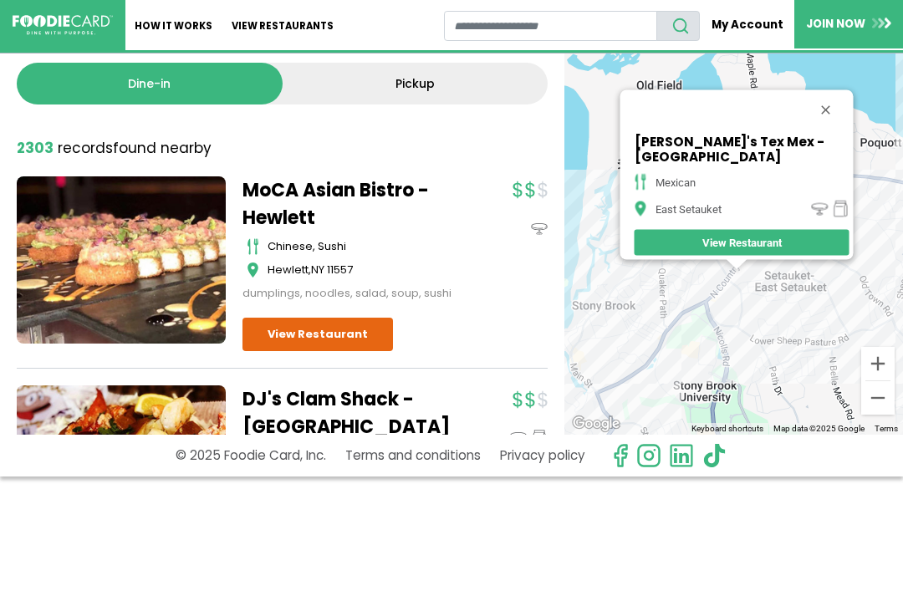
click at [827, 97] on div "Chico's Tex Mex - East Setauket mexican East Setauket View Restaurant" at bounding box center [733, 231] width 339 height 405
click at [822, 123] on button "Close" at bounding box center [825, 110] width 40 height 40
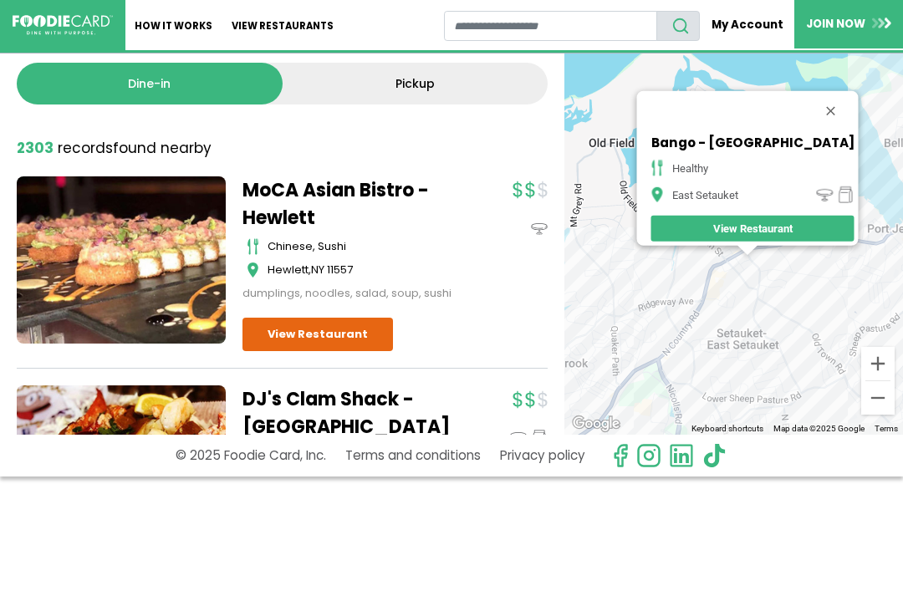
click at [812, 101] on button "Close" at bounding box center [830, 111] width 40 height 40
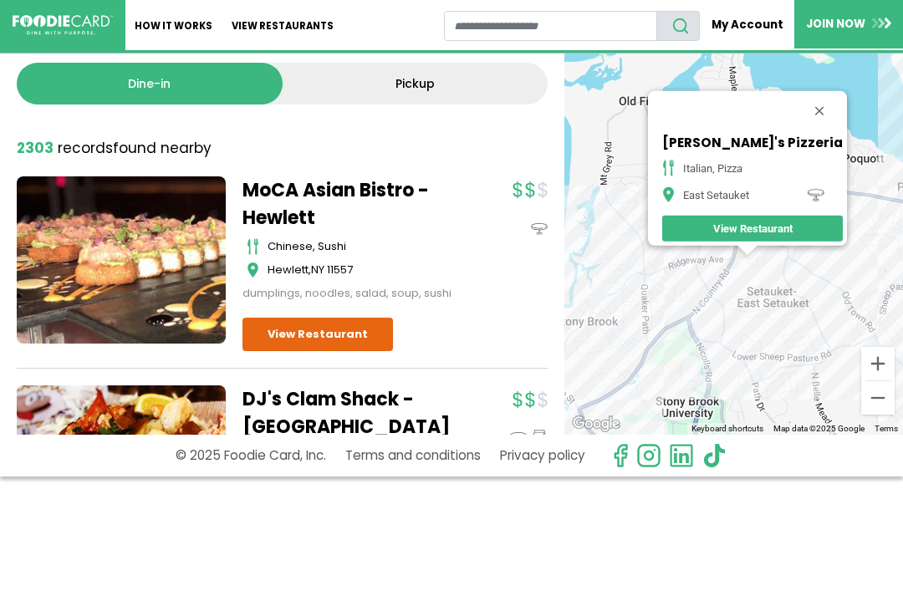
click at [808, 97] on button "Close" at bounding box center [819, 111] width 40 height 40
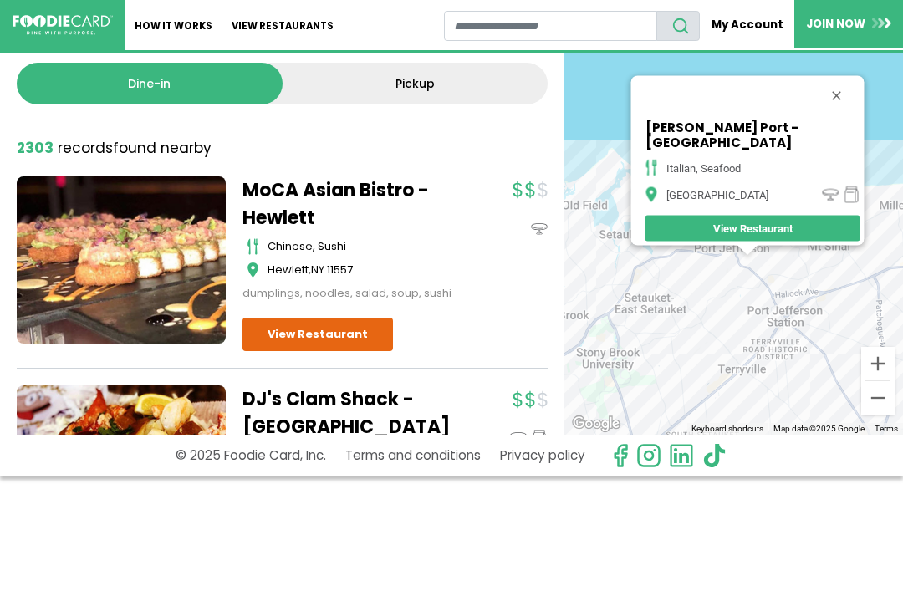
click at [816, 97] on button "Close" at bounding box center [836, 96] width 40 height 40
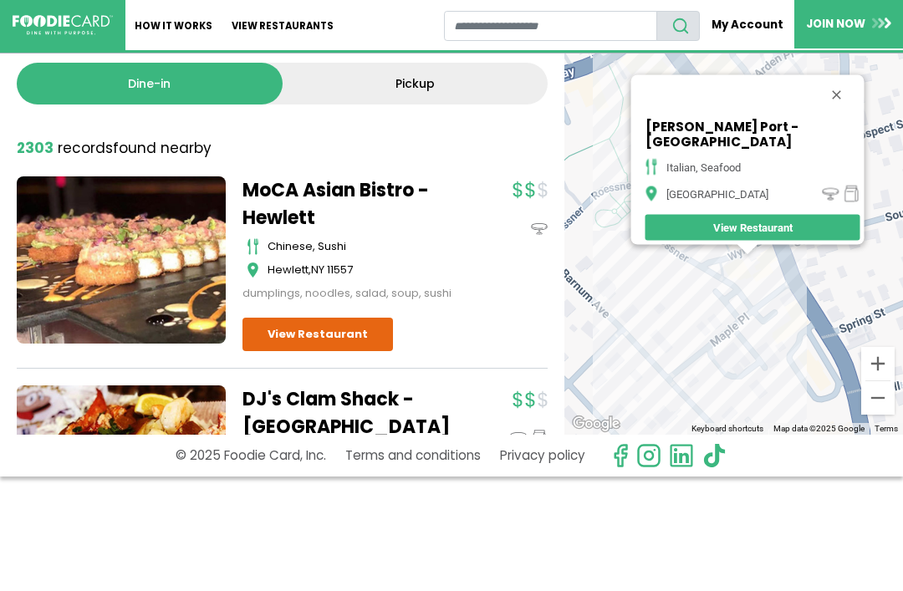
click at [816, 97] on button "Close" at bounding box center [836, 95] width 40 height 40
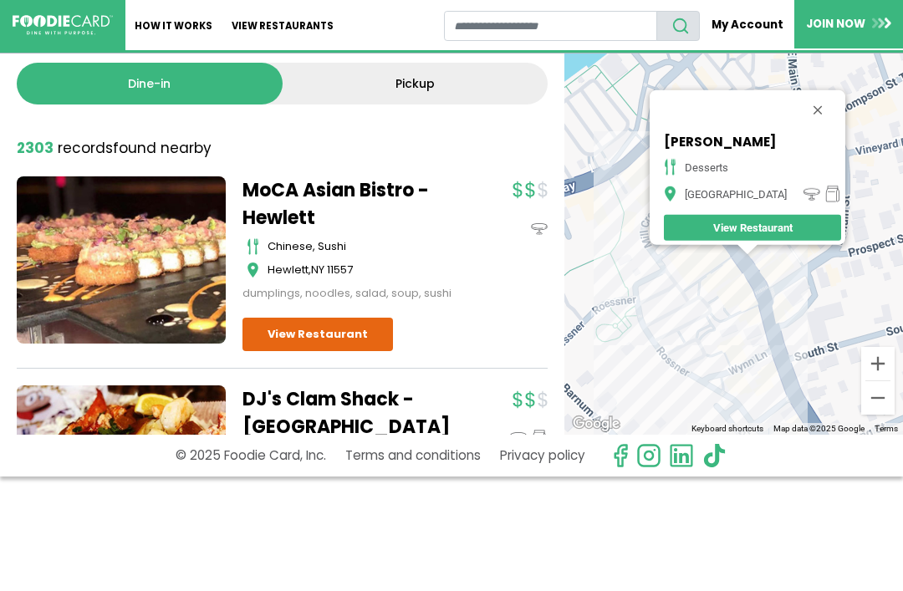
click at [811, 94] on button "Close" at bounding box center [817, 110] width 40 height 40
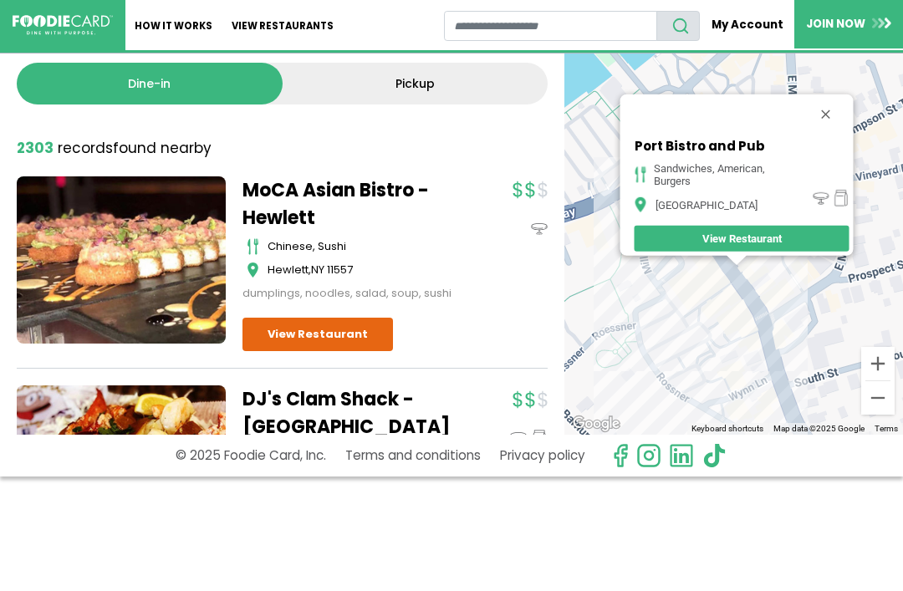
click at [829, 94] on button "Close" at bounding box center [825, 114] width 40 height 40
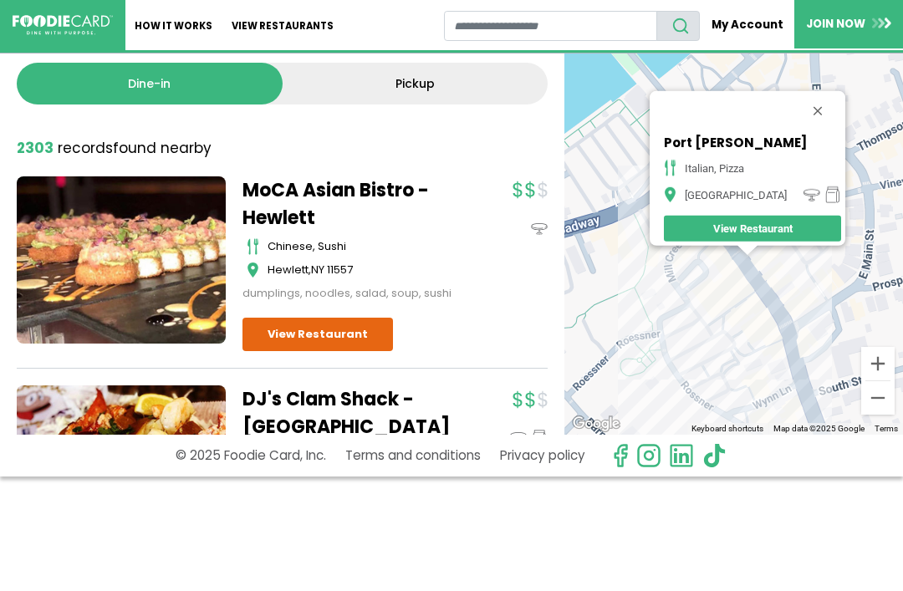
click at [822, 91] on div at bounding box center [753, 111] width 186 height 40
click at [806, 98] on button "Close" at bounding box center [817, 111] width 40 height 40
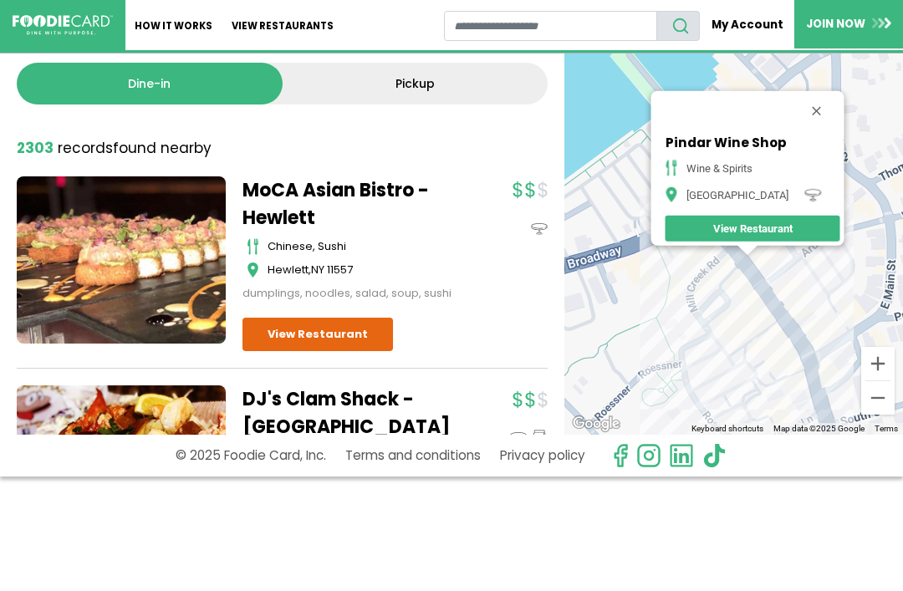
click at [819, 86] on div "Pindar Wine Shop wine & spirits Port Jefferson View Restaurant" at bounding box center [733, 231] width 339 height 405
click at [797, 112] on button "Close" at bounding box center [816, 111] width 40 height 40
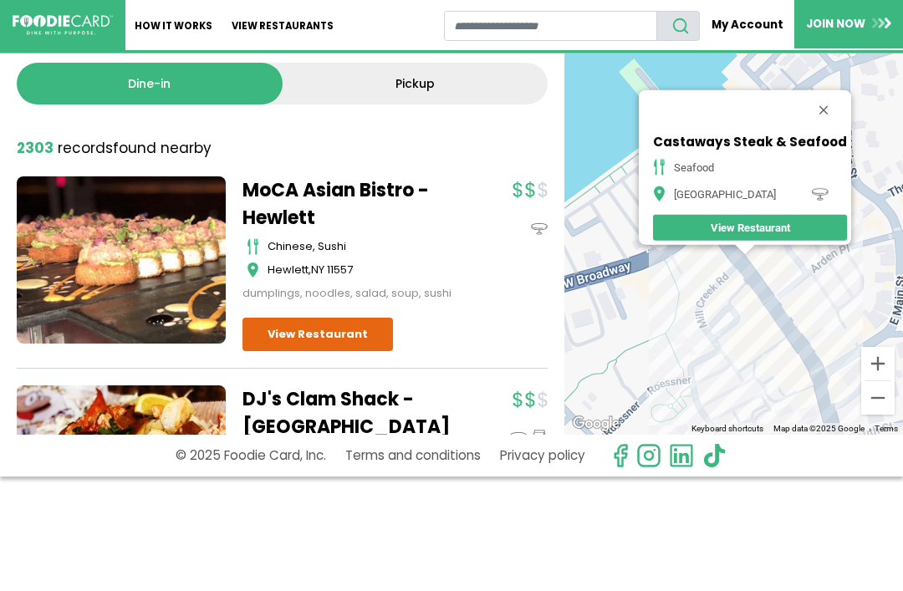
click at [826, 96] on button "Close" at bounding box center [823, 110] width 40 height 40
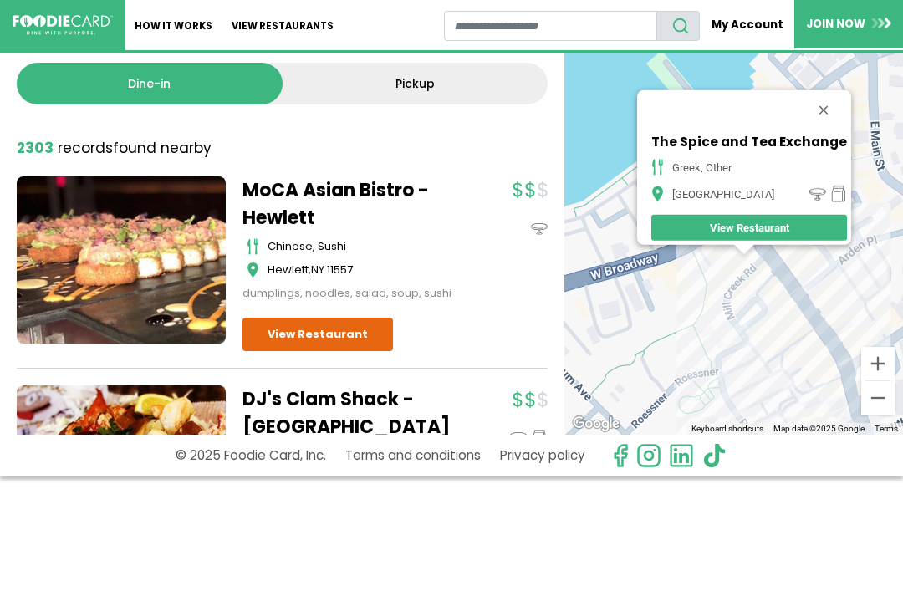
click at [838, 84] on div "The Spice and Tea Exchange greek, other Port Jefferson View Restaurant" at bounding box center [733, 231] width 339 height 405
click at [817, 102] on button "Close" at bounding box center [823, 110] width 40 height 40
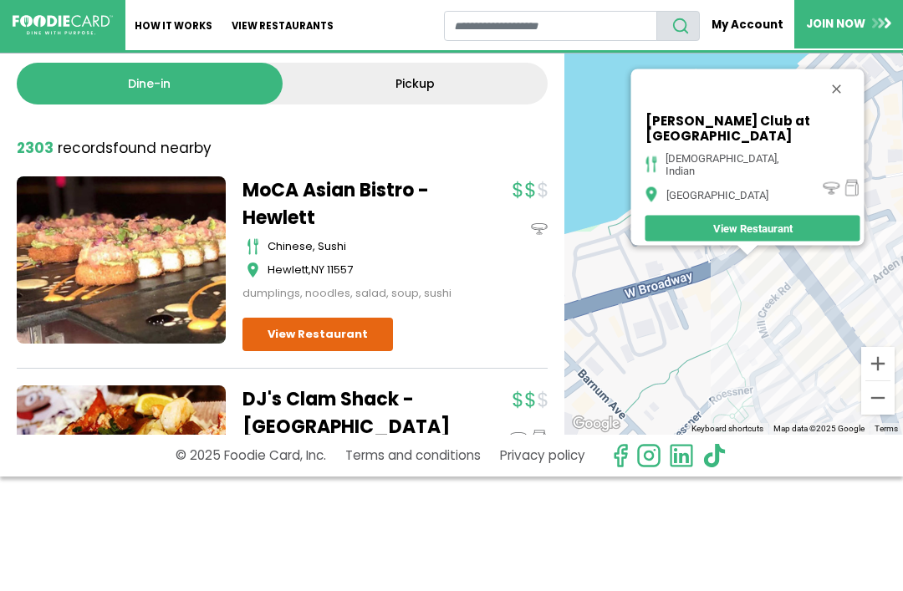
click at [816, 94] on button "Close" at bounding box center [836, 89] width 40 height 40
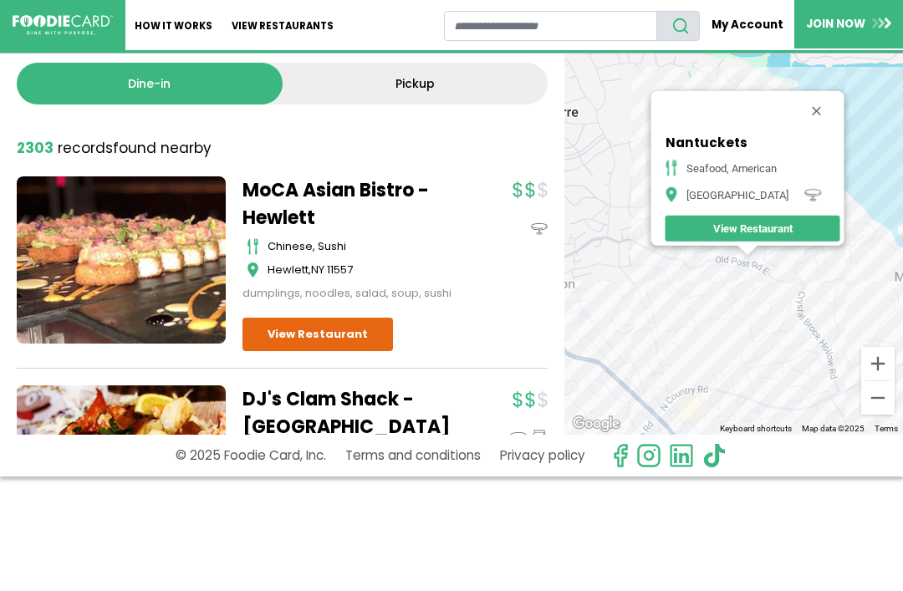
click at [822, 94] on button "Close" at bounding box center [816, 111] width 40 height 40
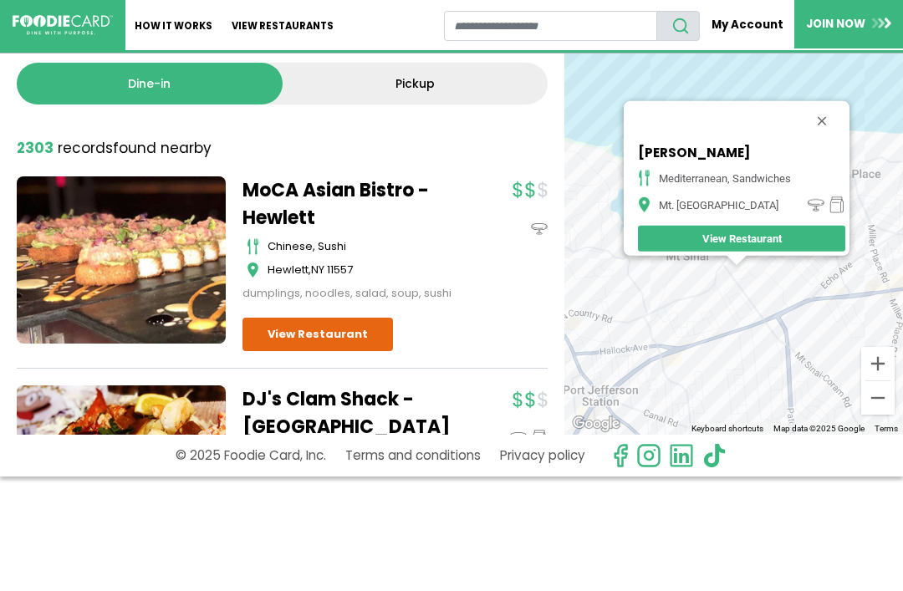
click at [828, 102] on button "Close" at bounding box center [822, 121] width 40 height 40
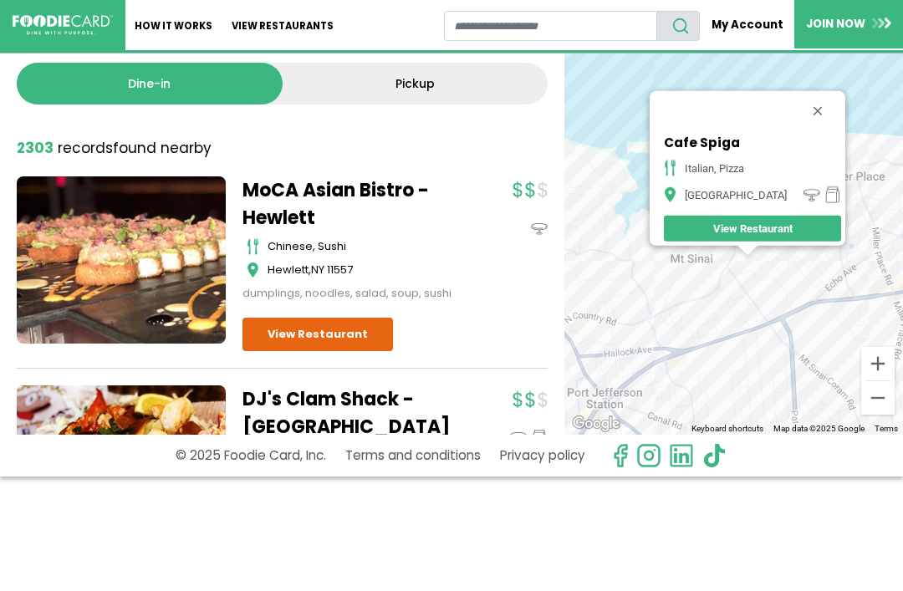
click at [822, 91] on div at bounding box center [753, 111] width 186 height 40
click at [799, 114] on button "Close" at bounding box center [817, 111] width 40 height 40
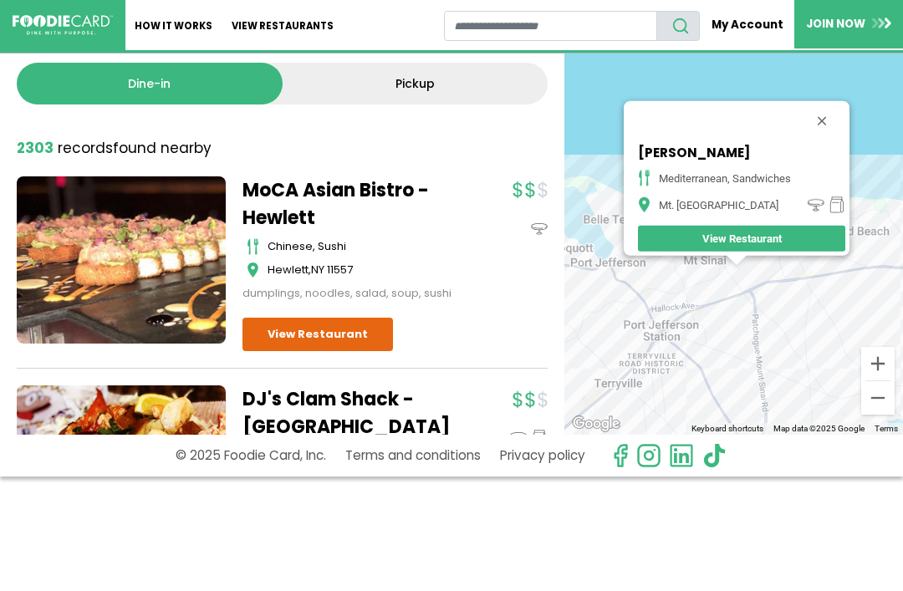
click at [822, 111] on button "Close" at bounding box center [822, 121] width 40 height 40
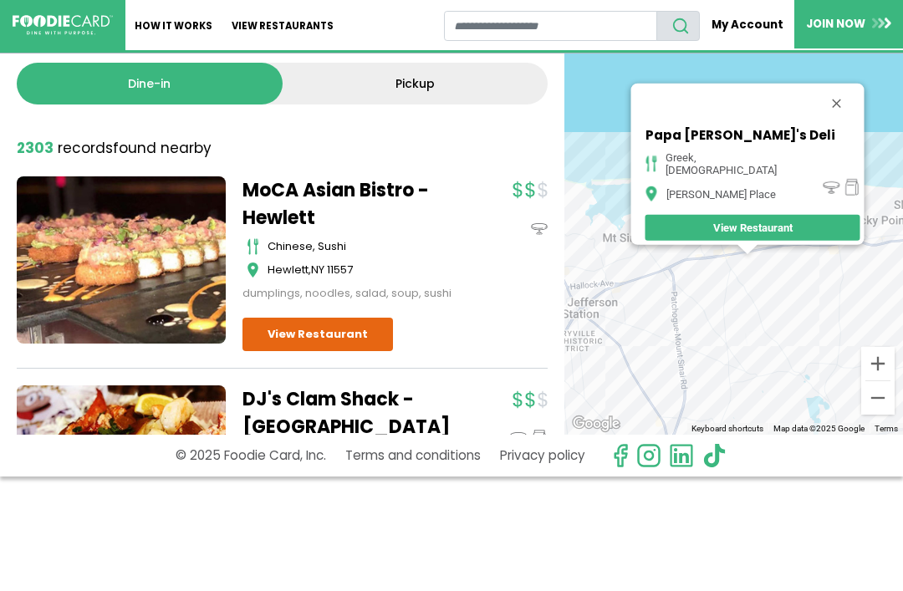
click at [819, 91] on button "Close" at bounding box center [836, 104] width 40 height 40
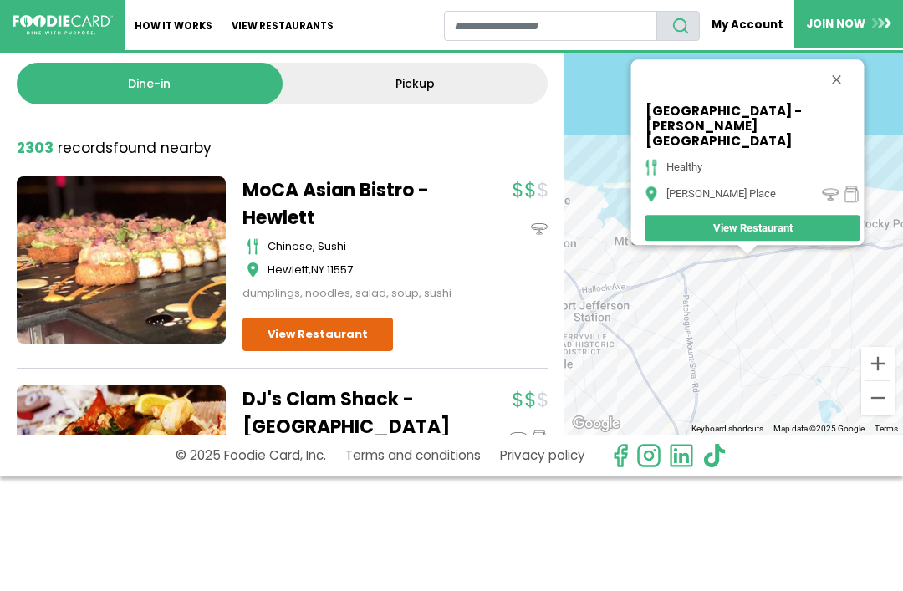
click at [833, 91] on div at bounding box center [751, 80] width 223 height 40
click at [816, 100] on button "Close" at bounding box center [836, 80] width 40 height 40
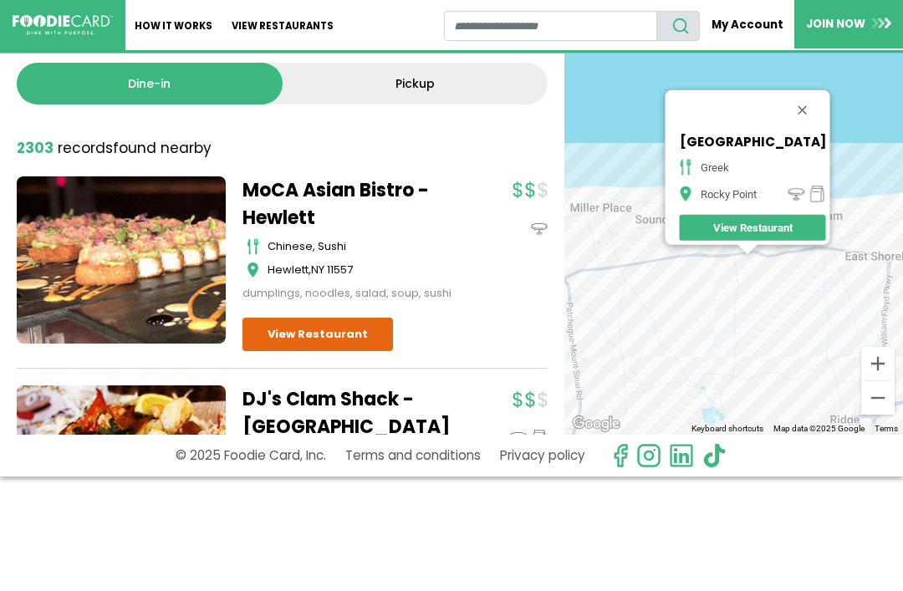
click at [808, 96] on button "Close" at bounding box center [802, 110] width 40 height 40
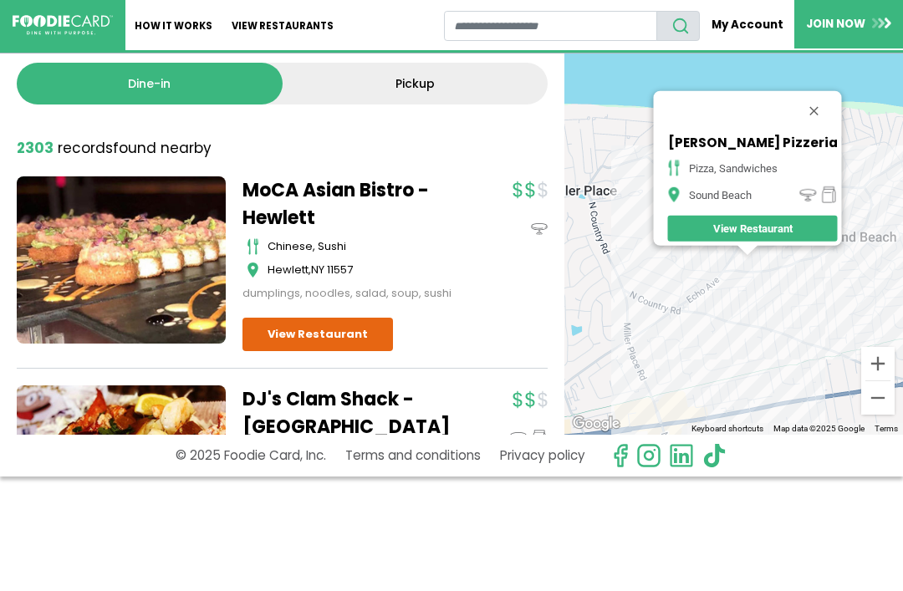
click at [833, 83] on div "Marinelli's Pizzeria pizza, sandwiches Sound Beach View Restaurant" at bounding box center [733, 231] width 339 height 405
click at [807, 112] on button "Close" at bounding box center [813, 111] width 40 height 40
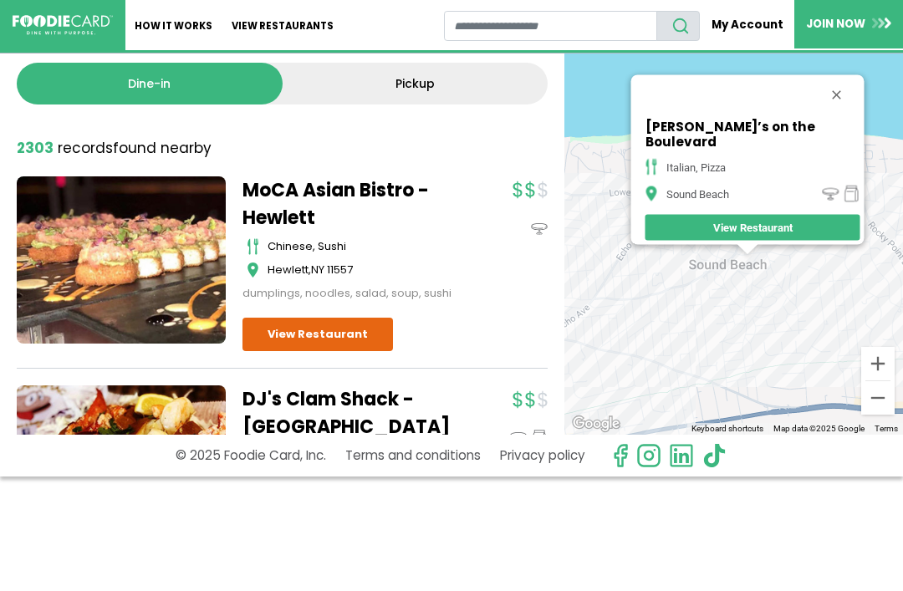
click at [824, 83] on div "Tony’s on the Boulevard italian, pizza Sound Beach View Restaurant" at bounding box center [733, 231] width 339 height 405
click at [816, 113] on button "Close" at bounding box center [836, 95] width 40 height 40
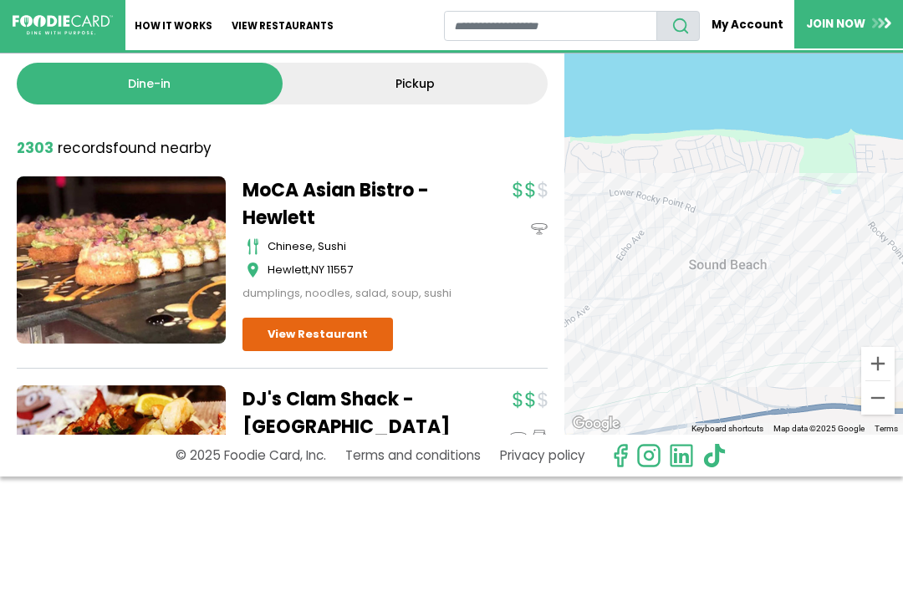
scroll to position [0, 0]
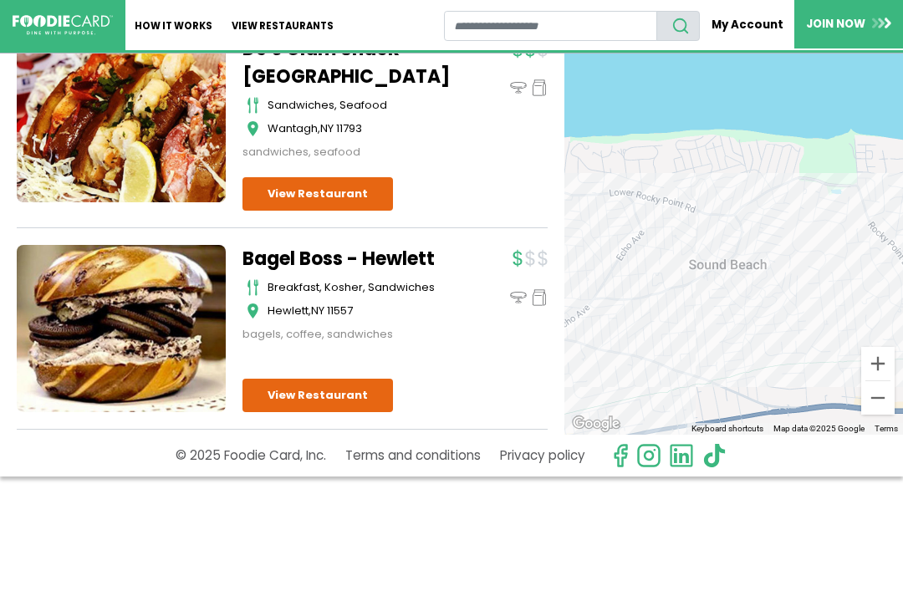
click at [196, 20] on link "How It Works" at bounding box center [173, 25] width 97 height 50
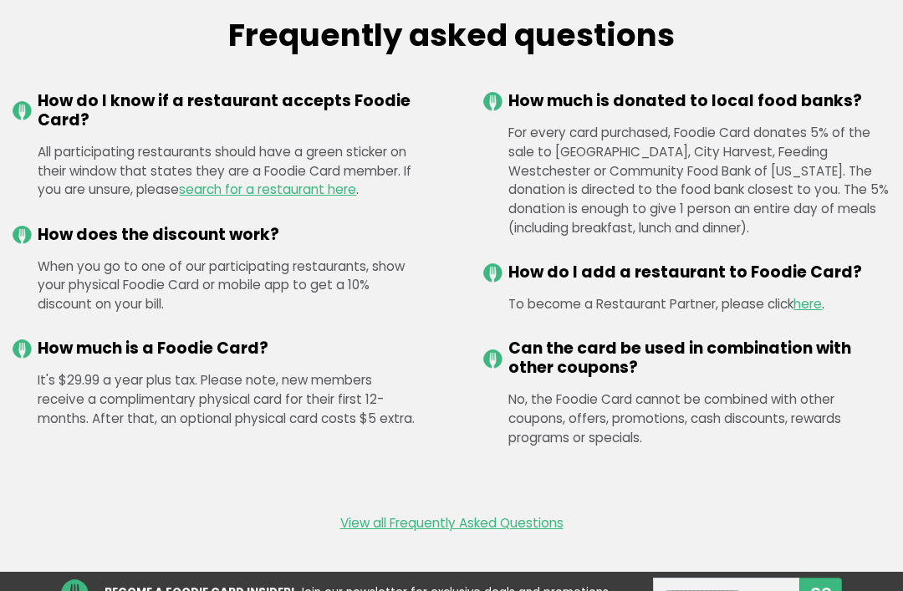
scroll to position [2130, 0]
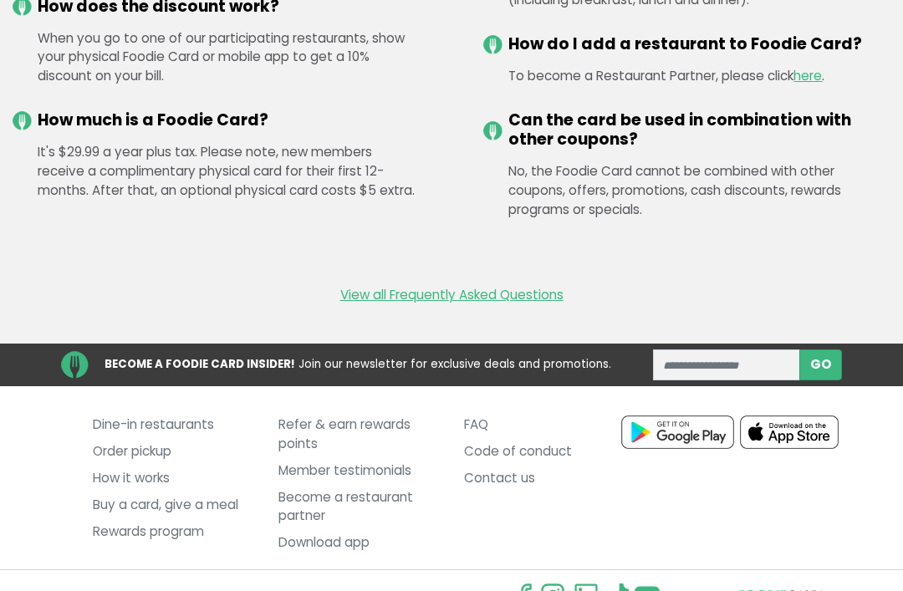
click at [507, 491] on link "Contact us" at bounding box center [544, 478] width 160 height 27
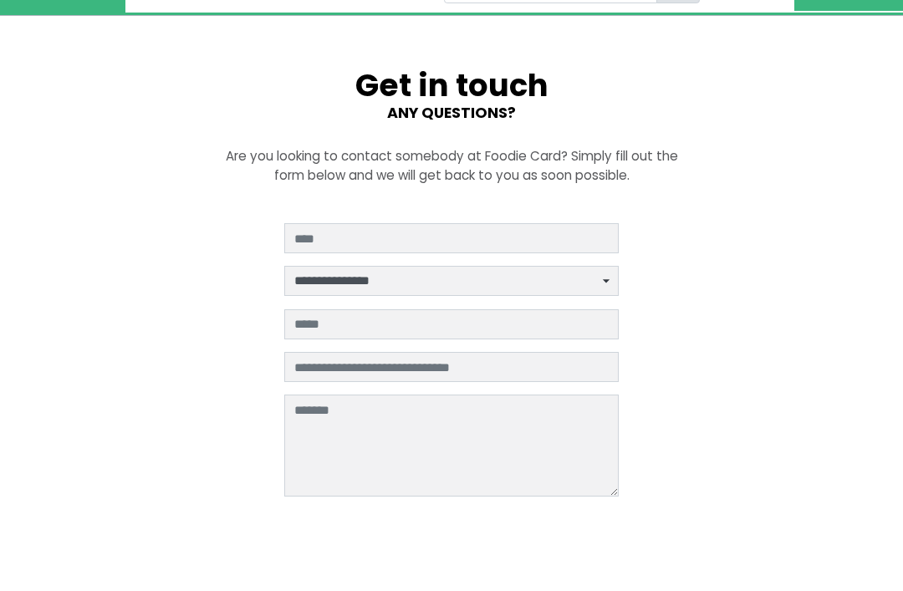
scroll to position [37, 0]
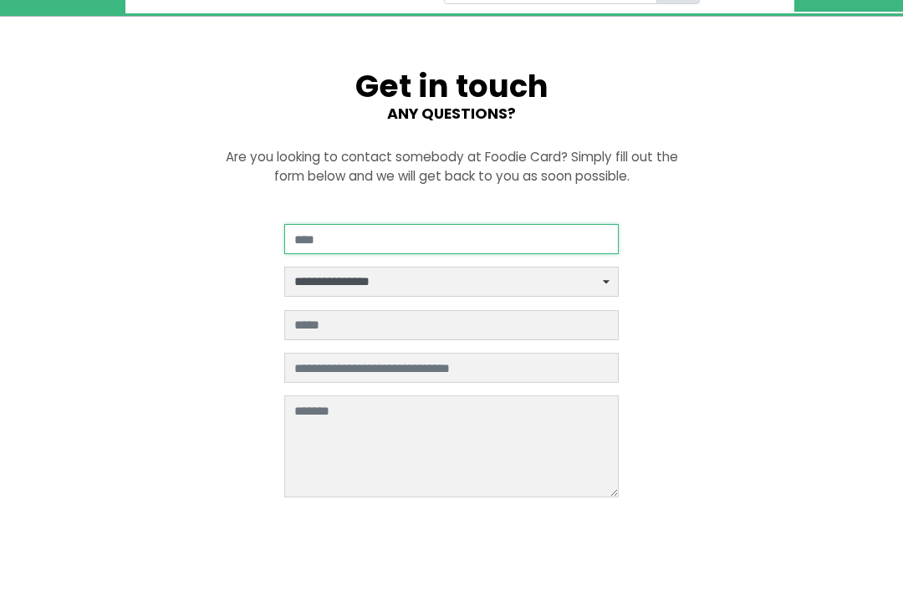
click at [397, 239] on input "Your Name" at bounding box center [451, 239] width 334 height 30
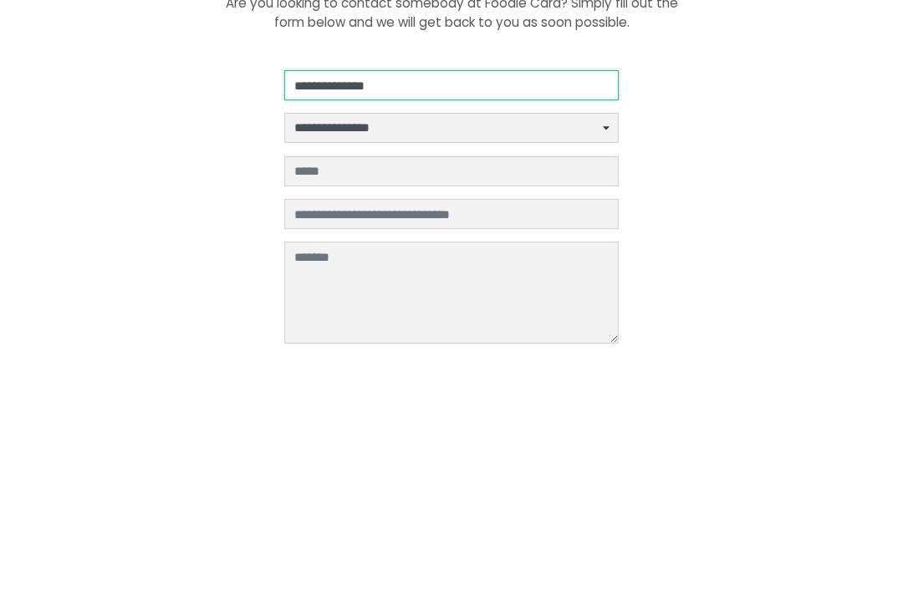
type input "**********"
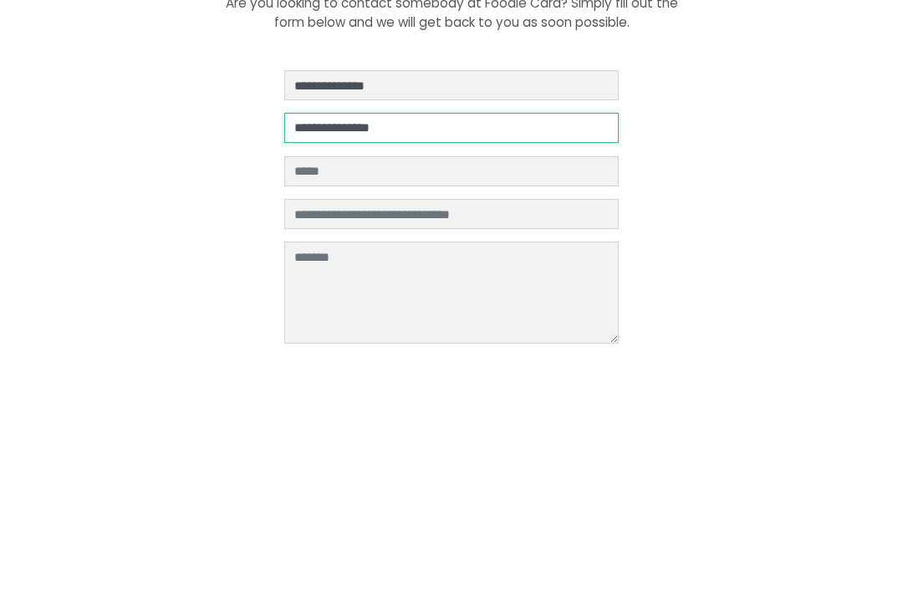
click at [604, 267] on select "**********" at bounding box center [451, 282] width 334 height 30
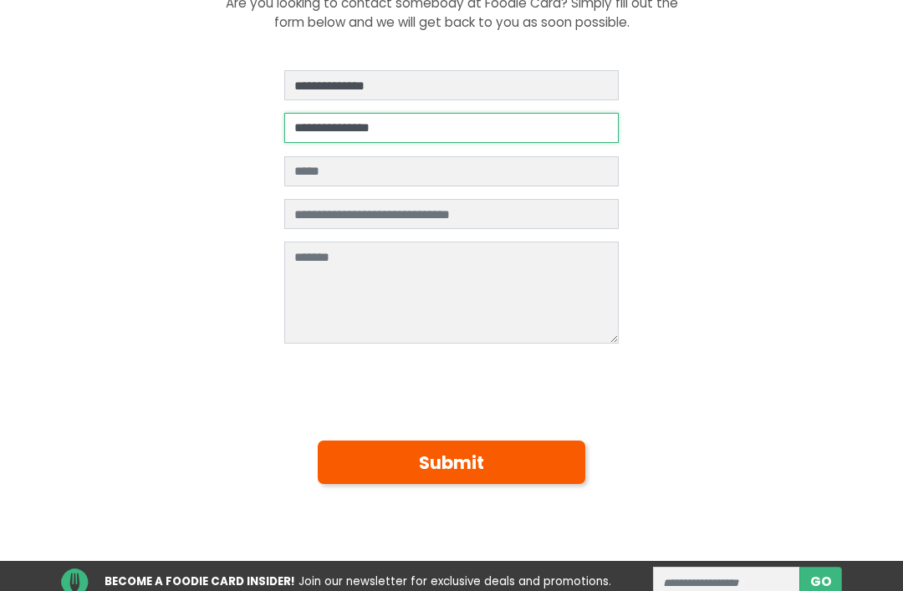
select select "**********"
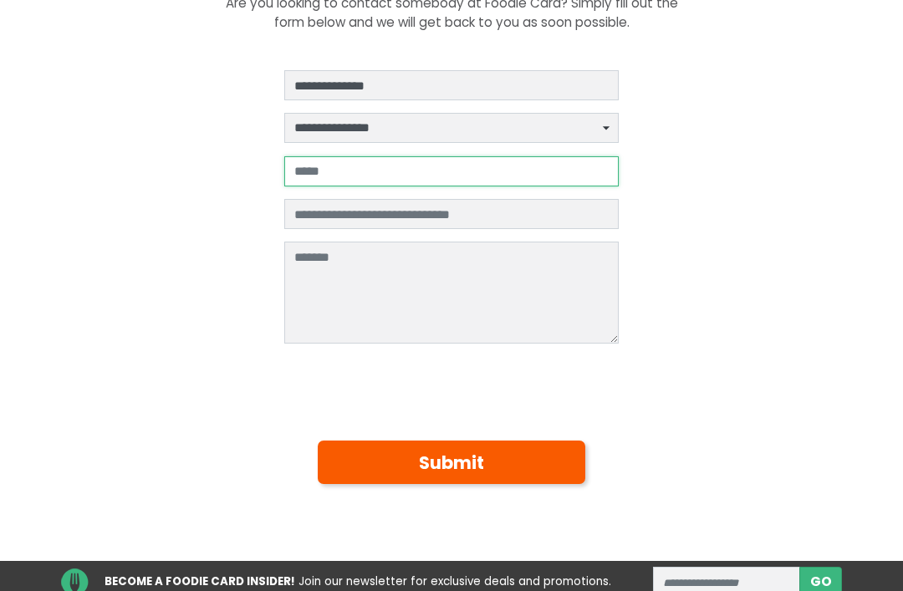
click at [352, 168] on input "Your email address" at bounding box center [451, 171] width 334 height 30
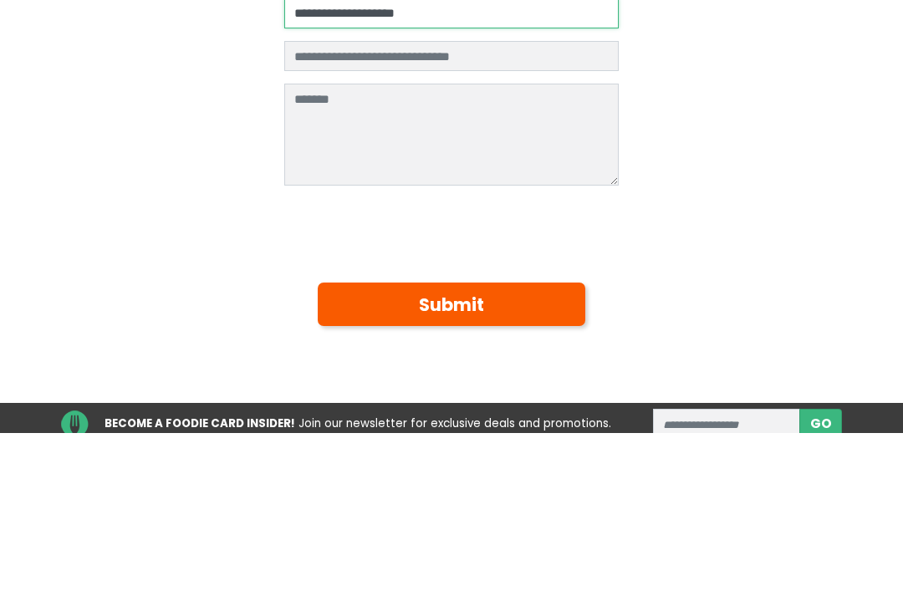
type input "**********"
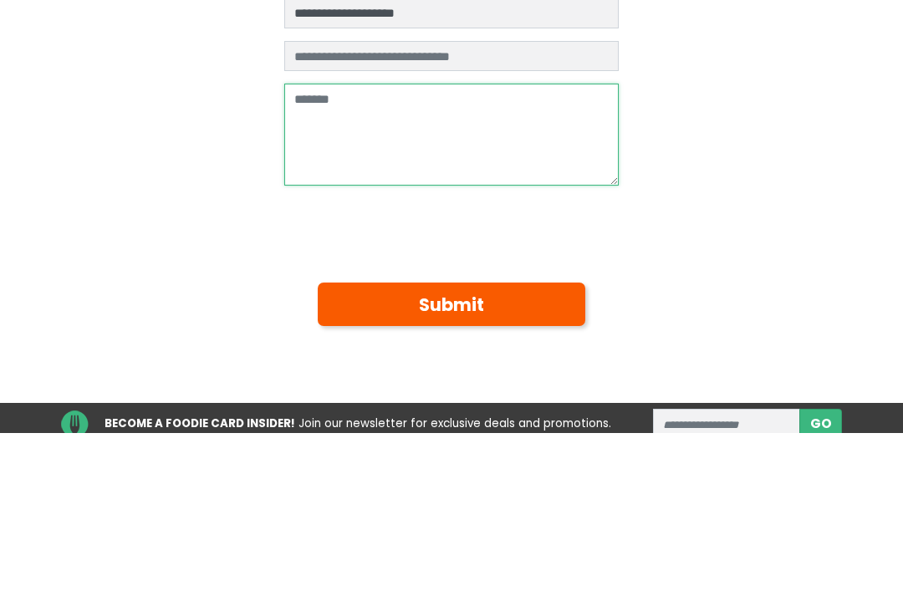
click at [339, 242] on textarea at bounding box center [451, 293] width 334 height 102
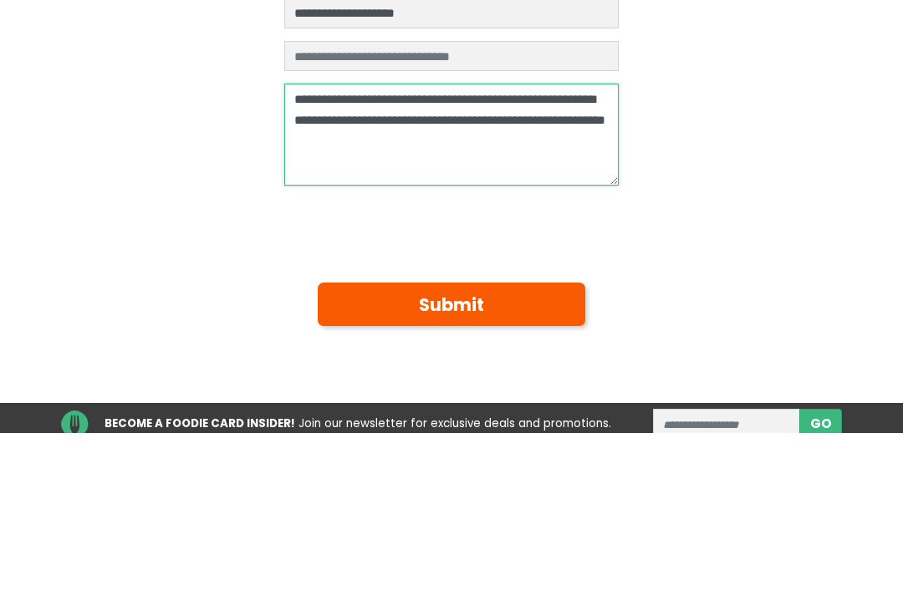
type textarea "**********"
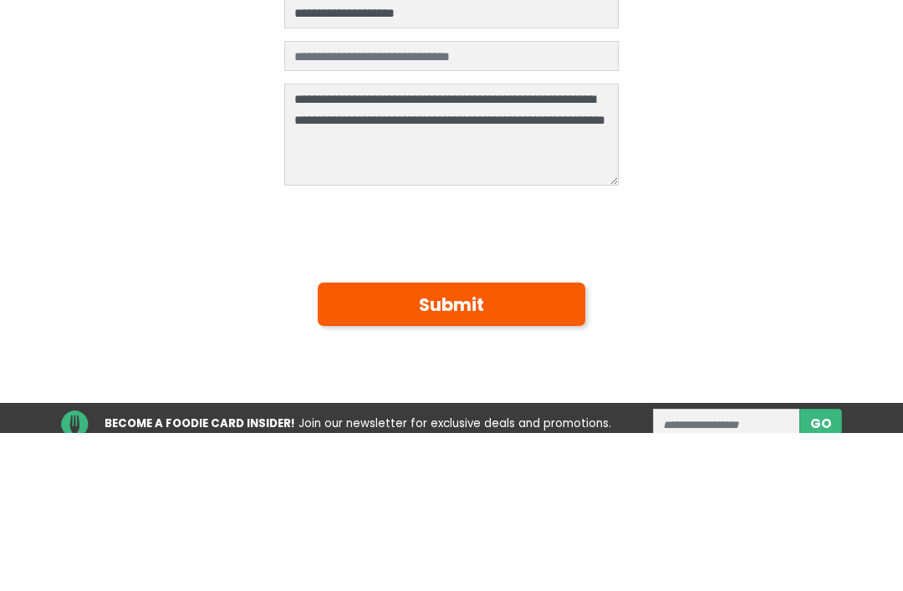
scroll to position [349, 0]
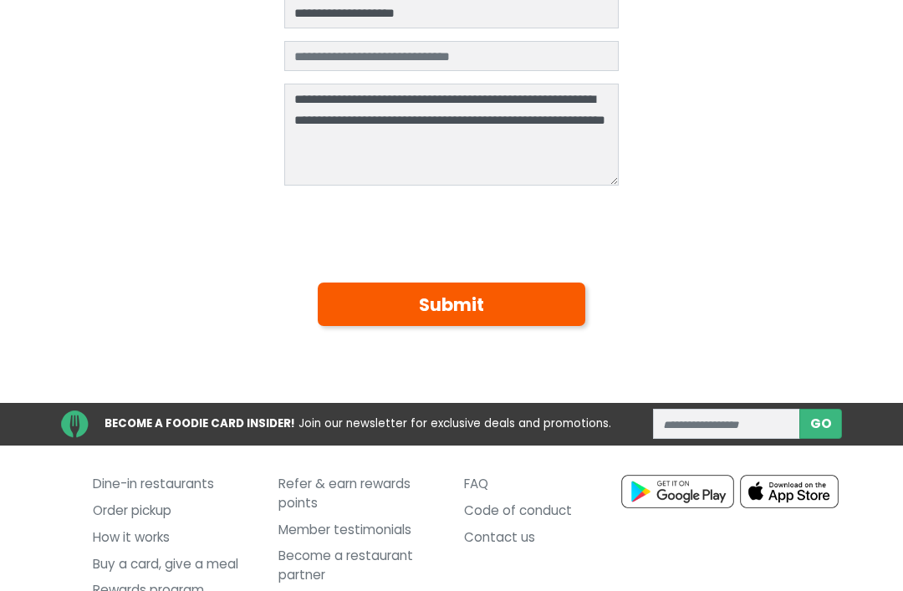
click at [502, 294] on button "Submit" at bounding box center [451, 304] width 267 height 43
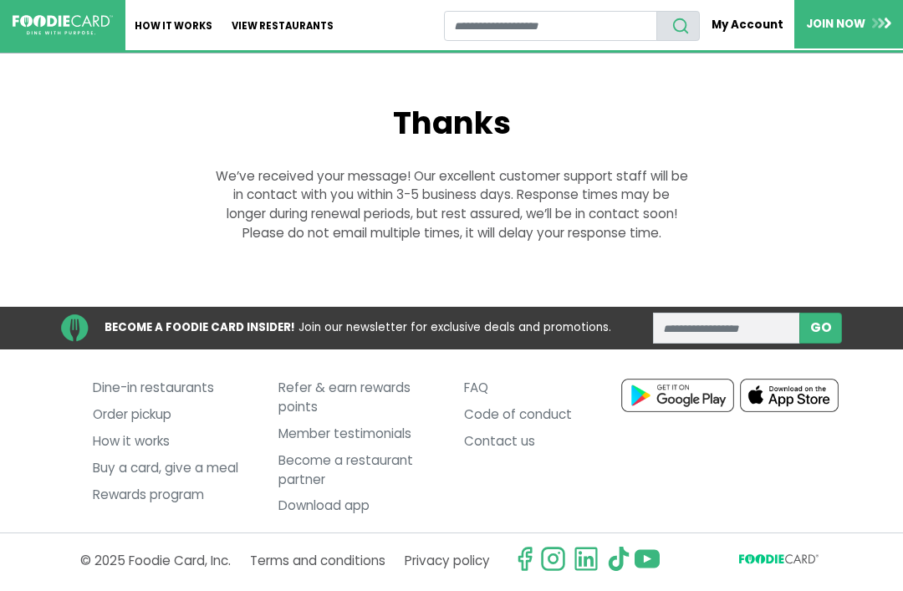
click at [755, 28] on link "My Account" at bounding box center [747, 24] width 94 height 29
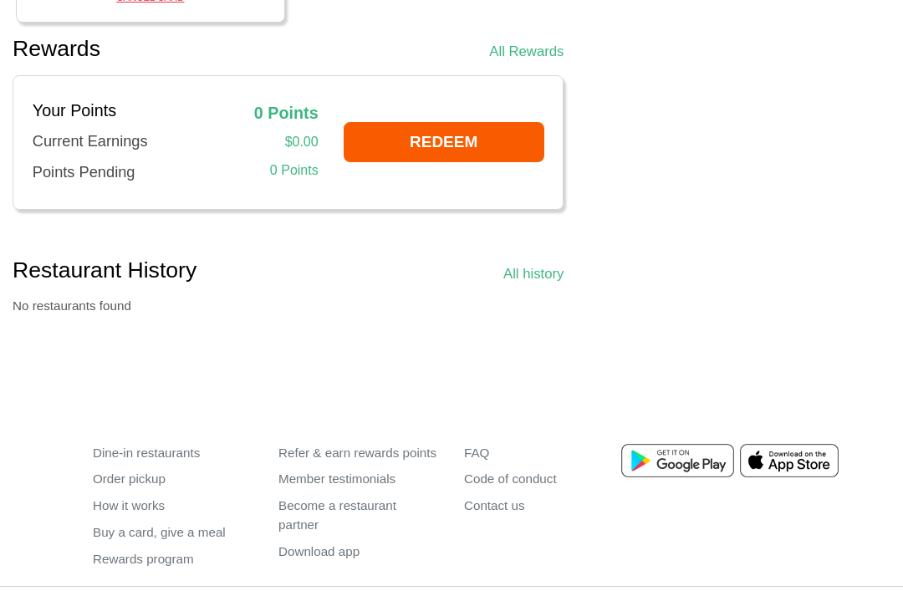
scroll to position [1095, 0]
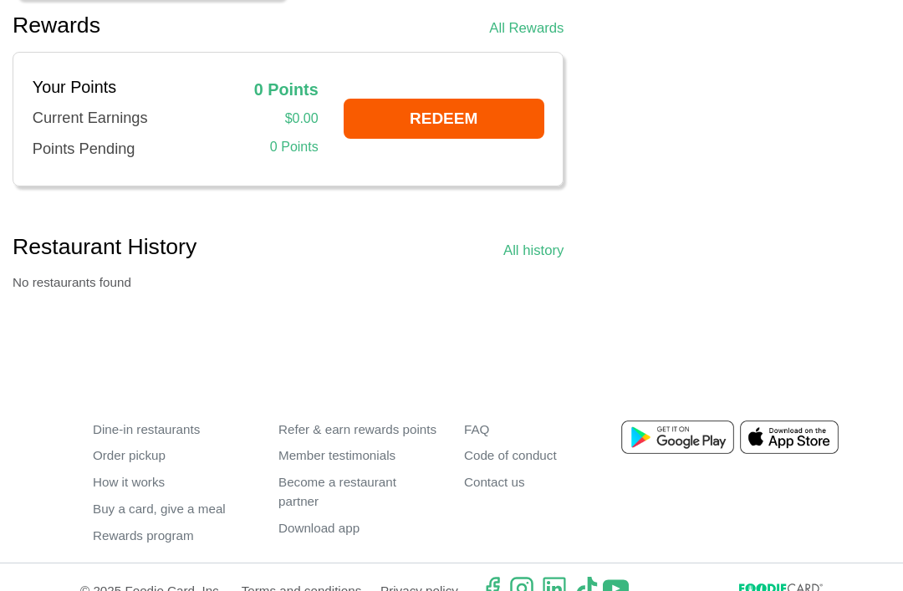
click at [171, 443] on link "Dine-in restaurants" at bounding box center [173, 429] width 160 height 27
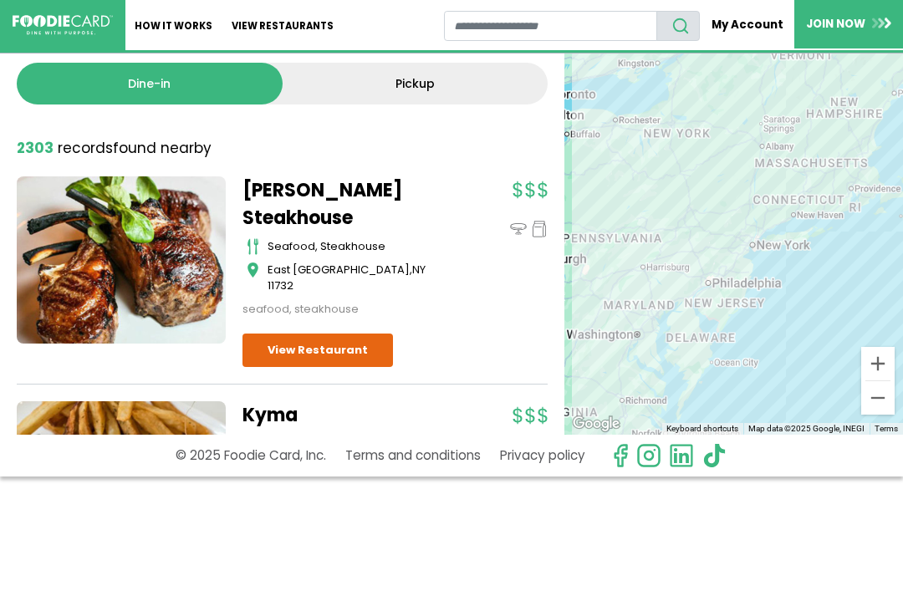
click at [887, 19] on img at bounding box center [881, 23] width 19 height 11
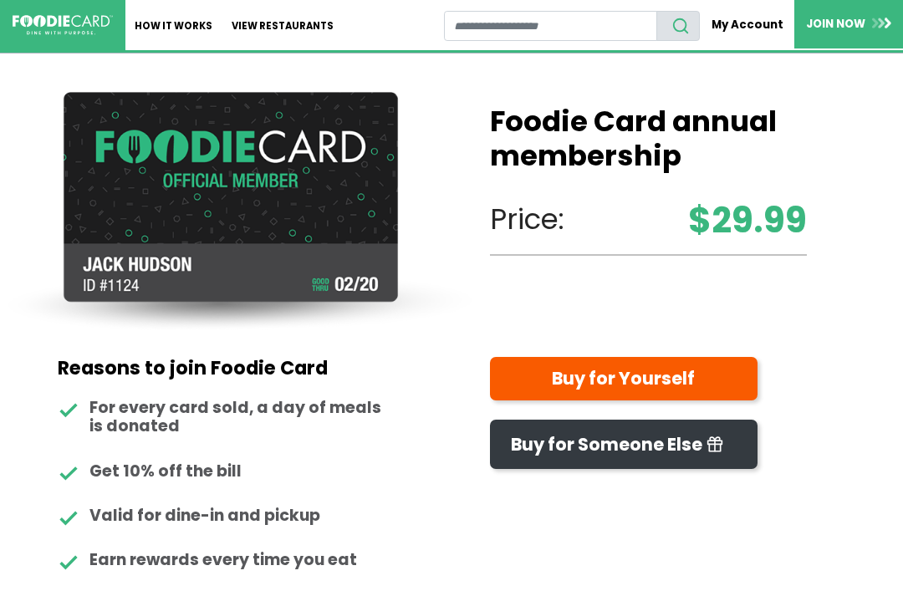
click at [742, 26] on link "My Account" at bounding box center [747, 24] width 94 height 29
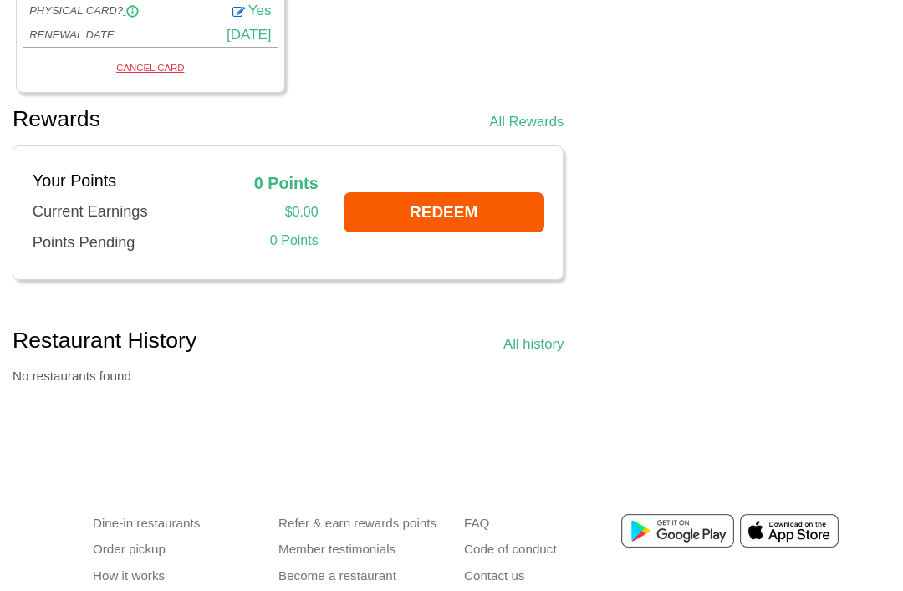
scroll to position [1002, 0]
click at [534, 131] on link "All Rewards" at bounding box center [526, 120] width 74 height 21
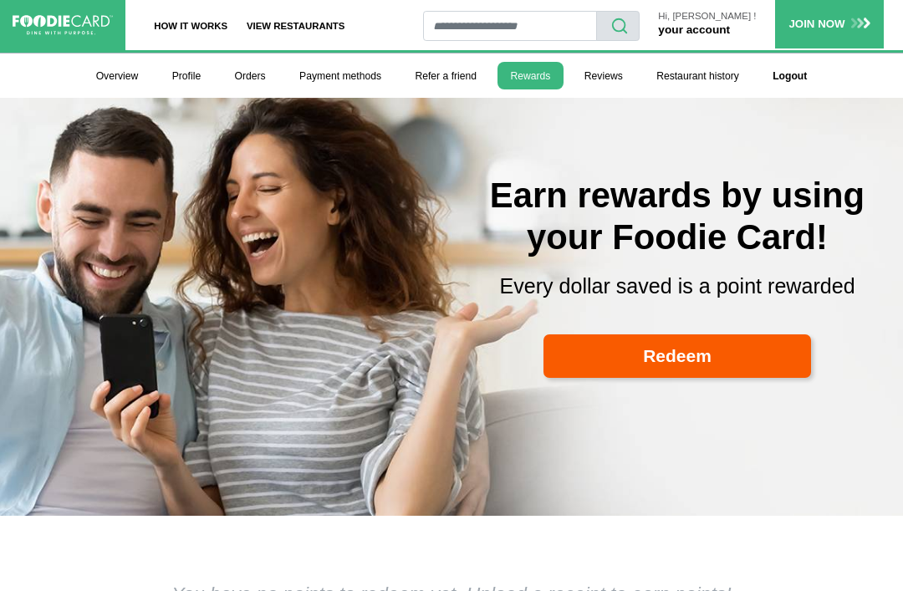
select select
